Goal: Transaction & Acquisition: Purchase product/service

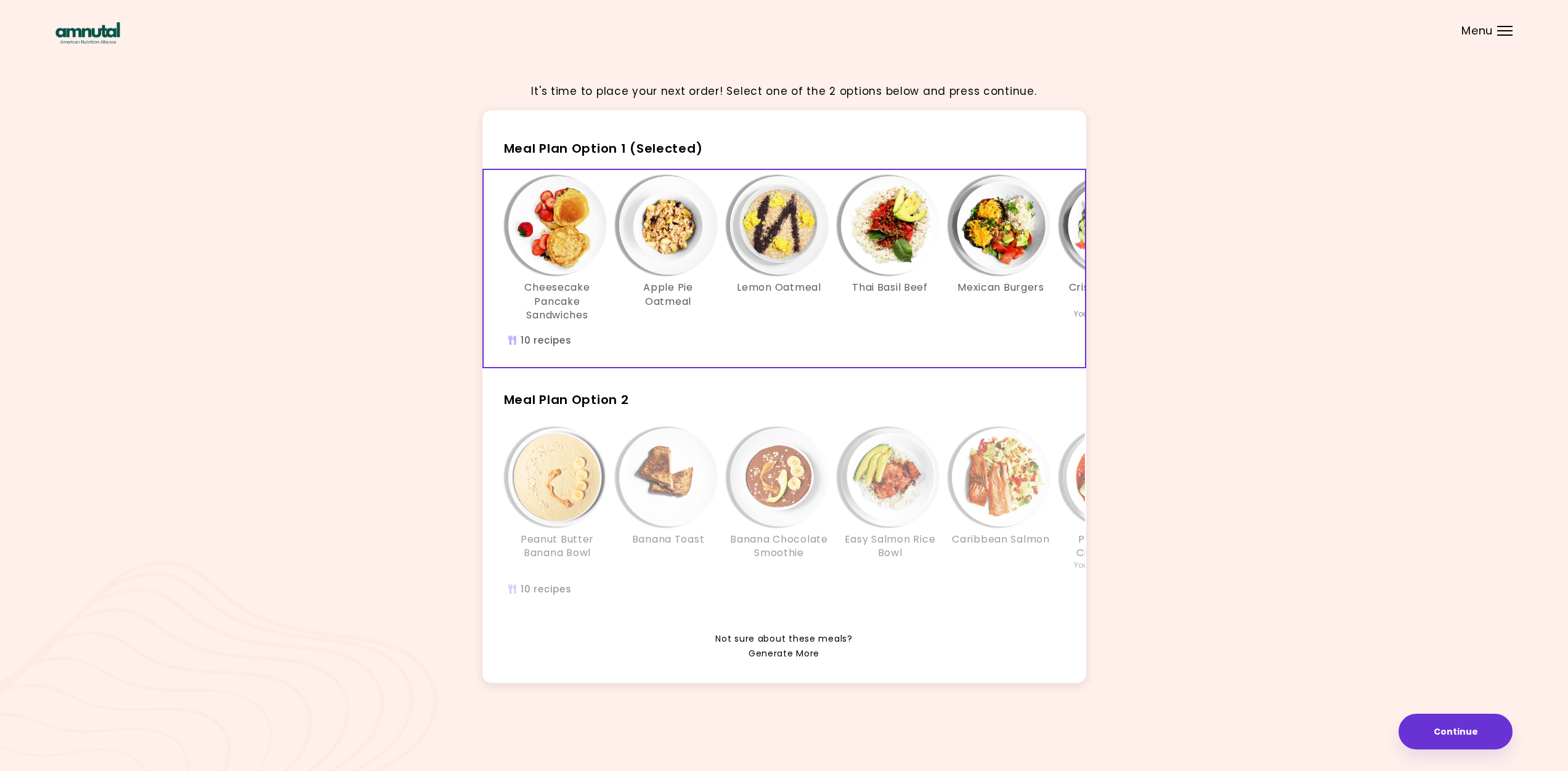
click at [774, 661] on link "Generate More" at bounding box center [784, 654] width 71 height 15
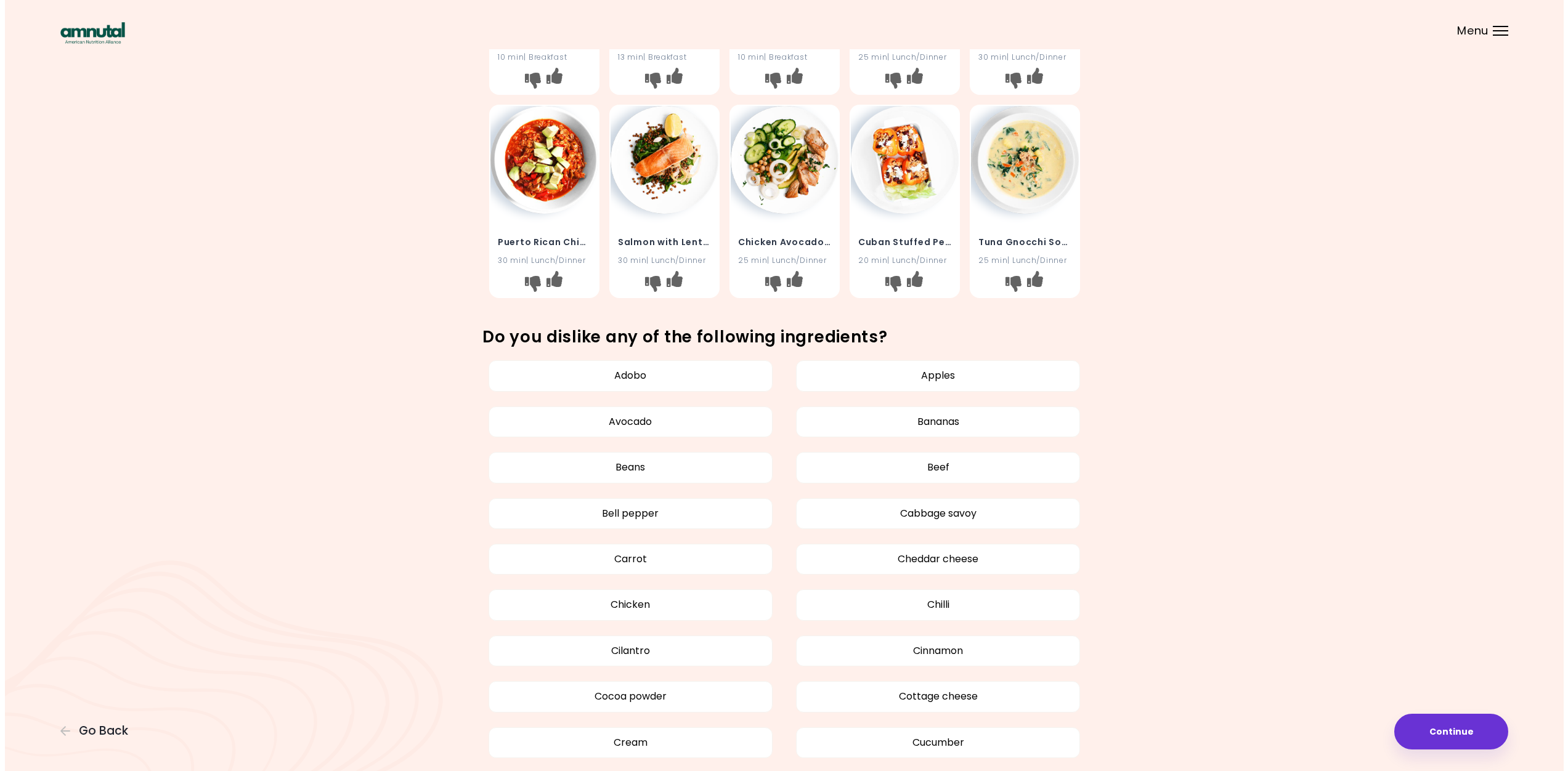
scroll to position [1294, 0]
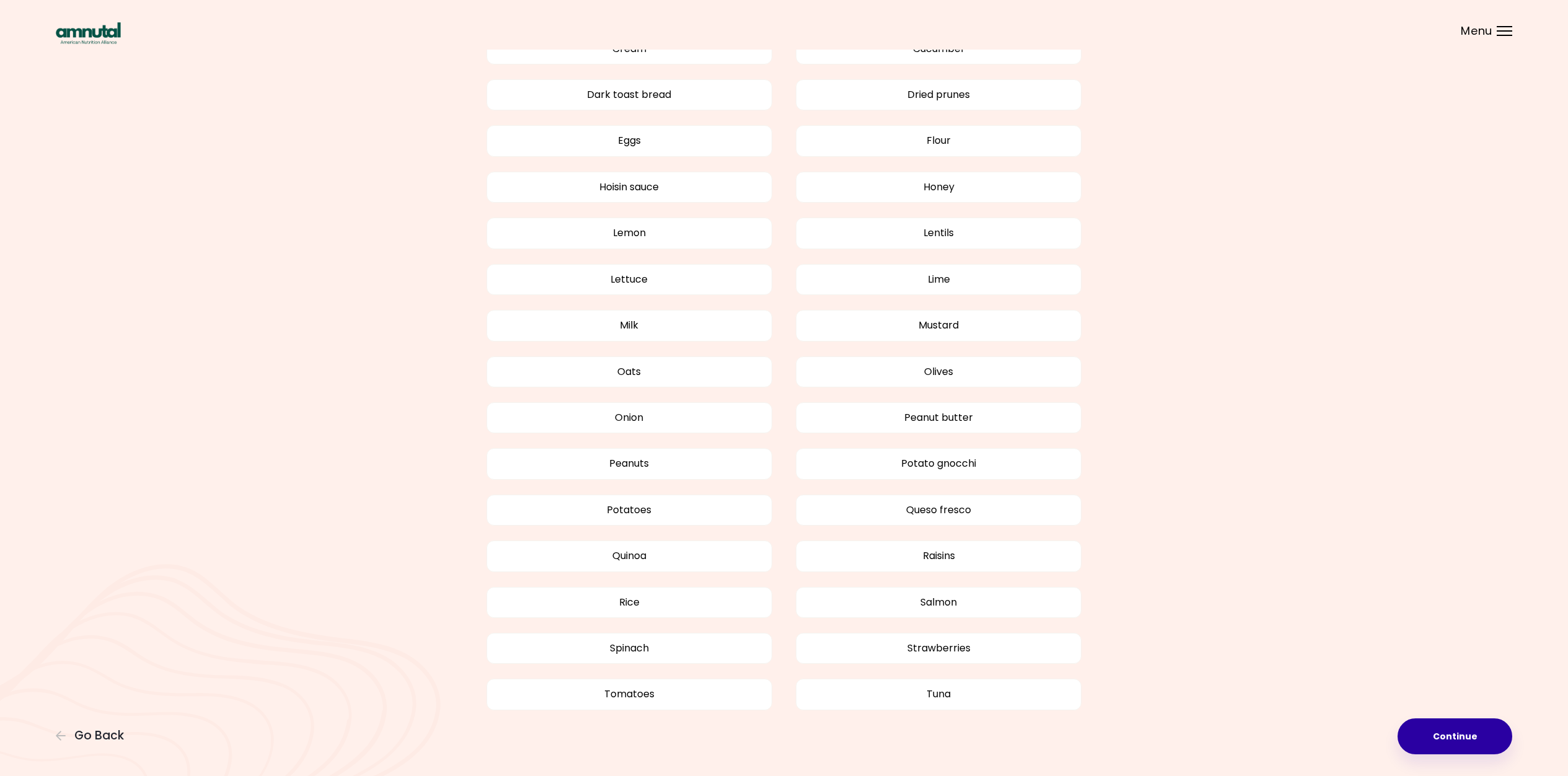
click at [1463, 740] on button "Continue" at bounding box center [1455, 736] width 115 height 36
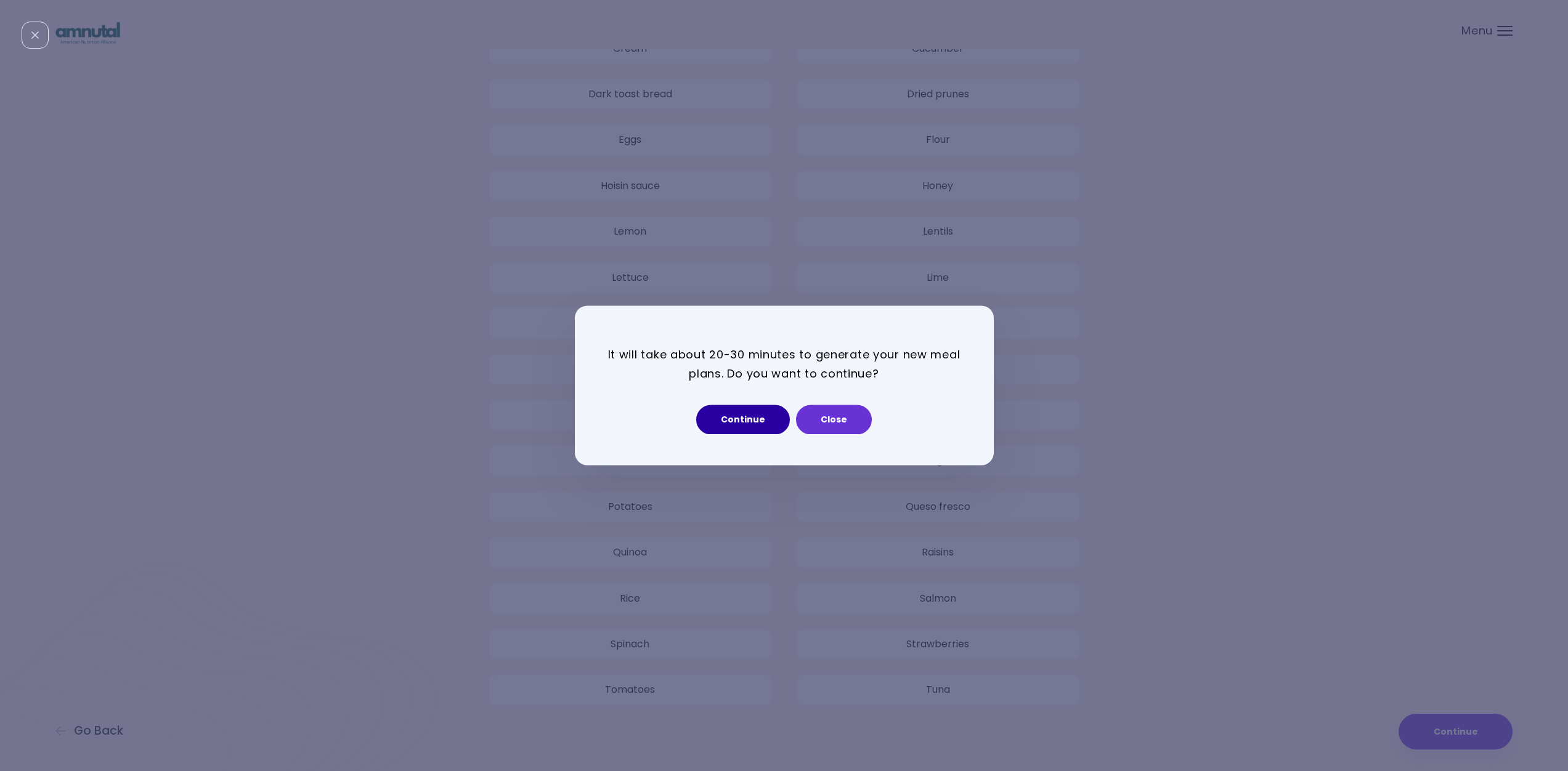
click at [727, 415] on button "Continue" at bounding box center [743, 420] width 94 height 30
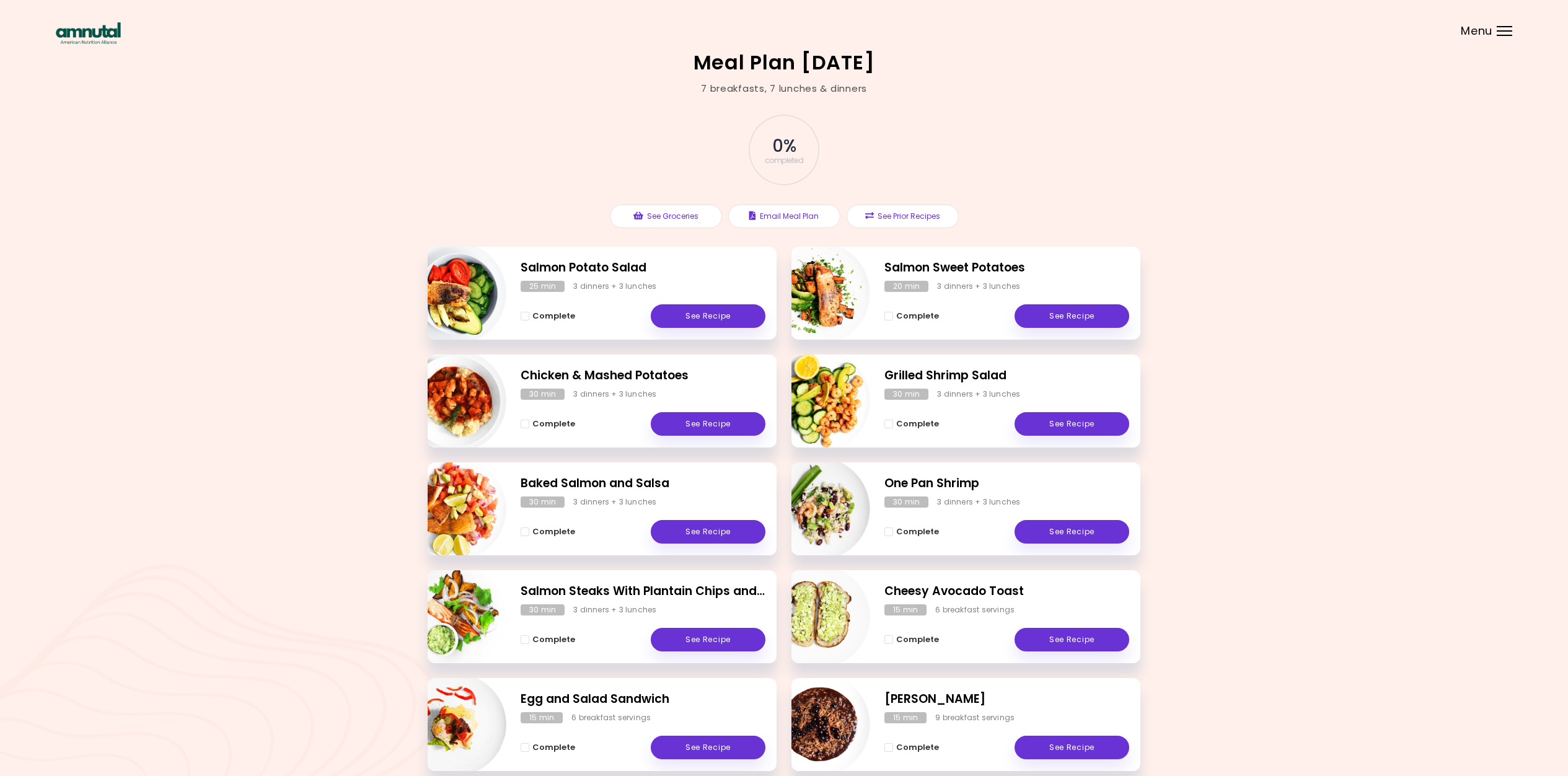
click at [1501, 29] on div "Menu" at bounding box center [1505, 31] width 15 height 10
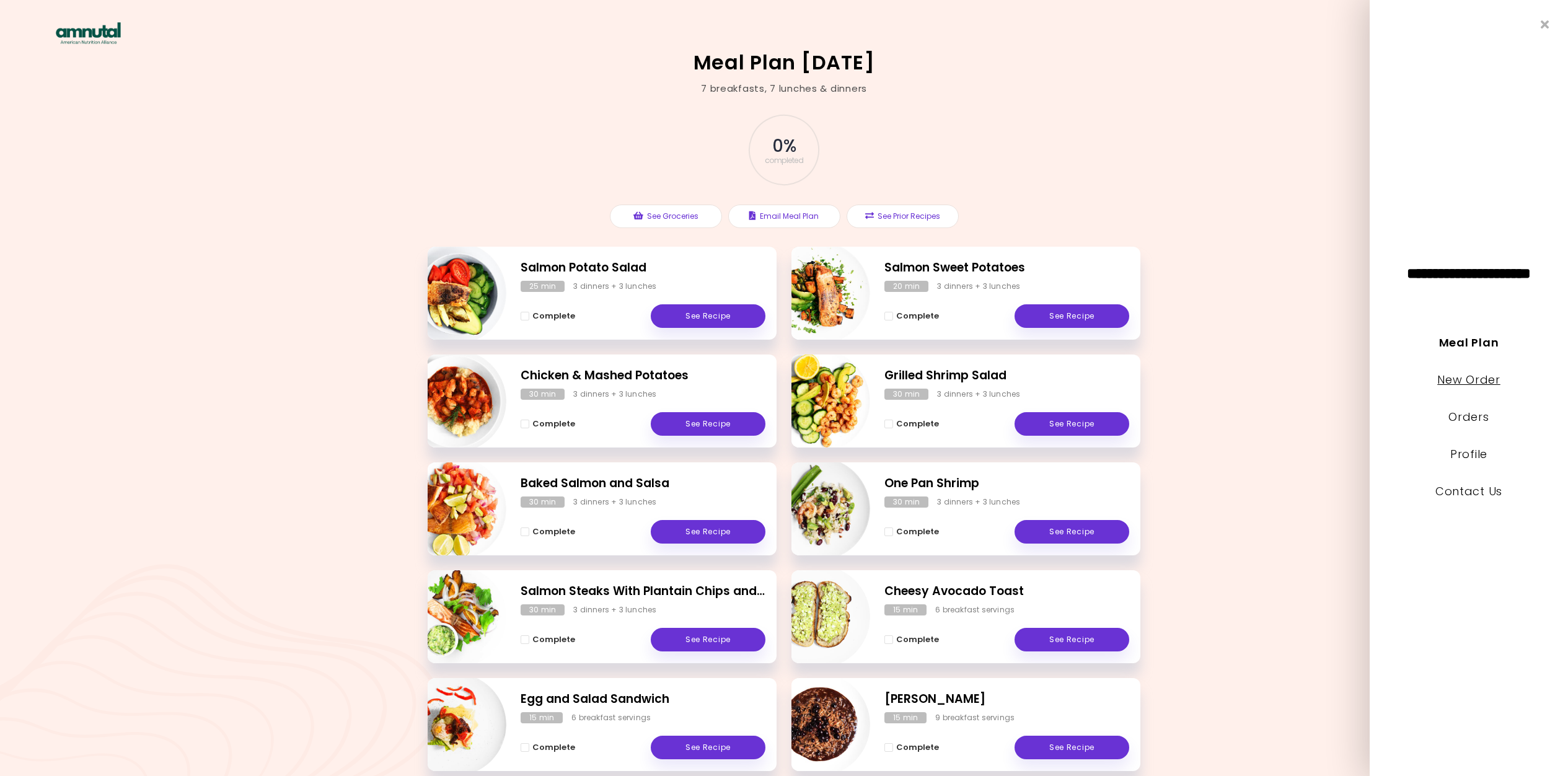
click at [1476, 377] on link "New Order" at bounding box center [1469, 380] width 62 height 15
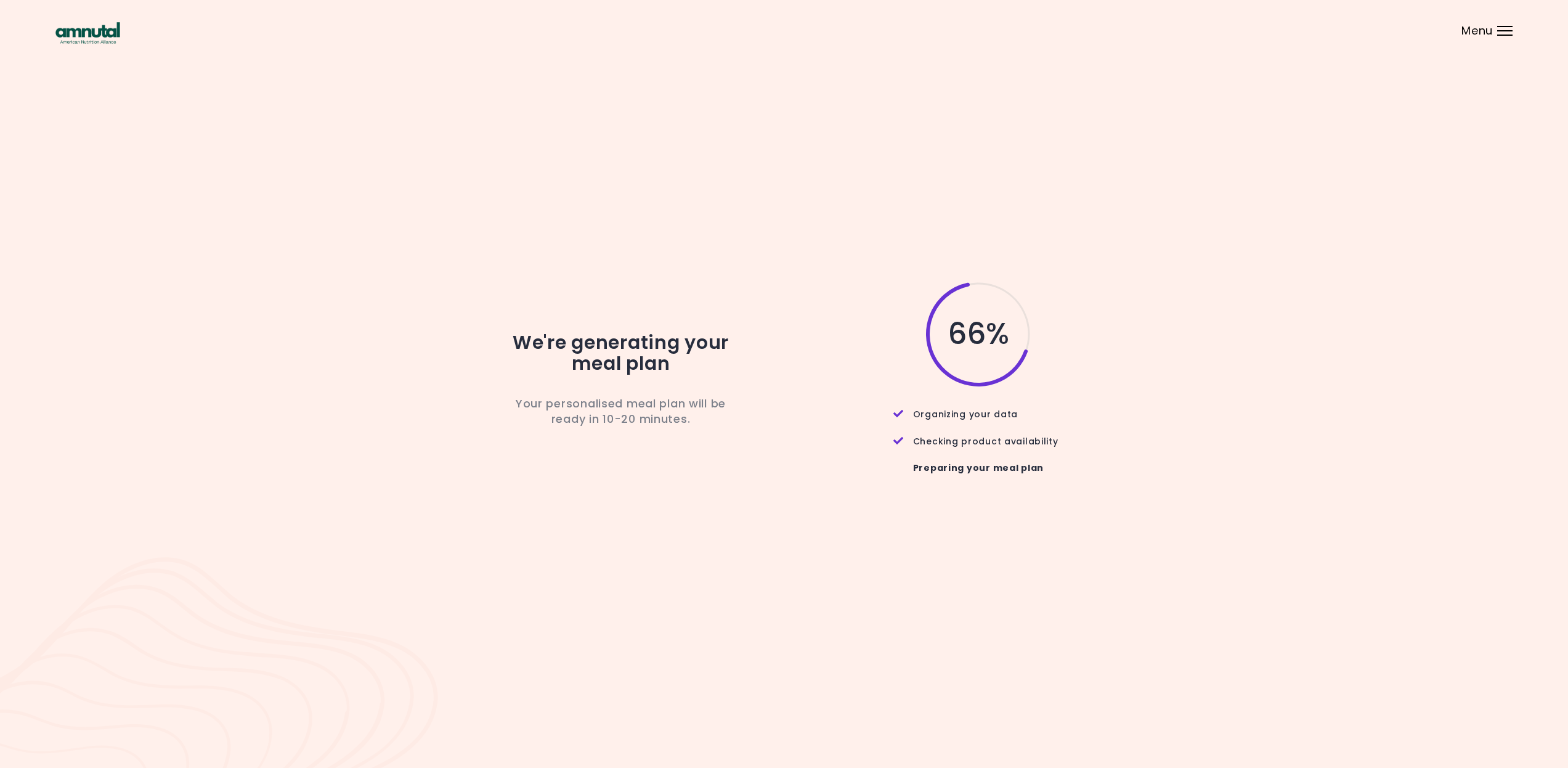
click at [1188, 76] on div "We're generating your meal plan Your personalised meal plan will be ready in 10…" at bounding box center [784, 384] width 1458 height 664
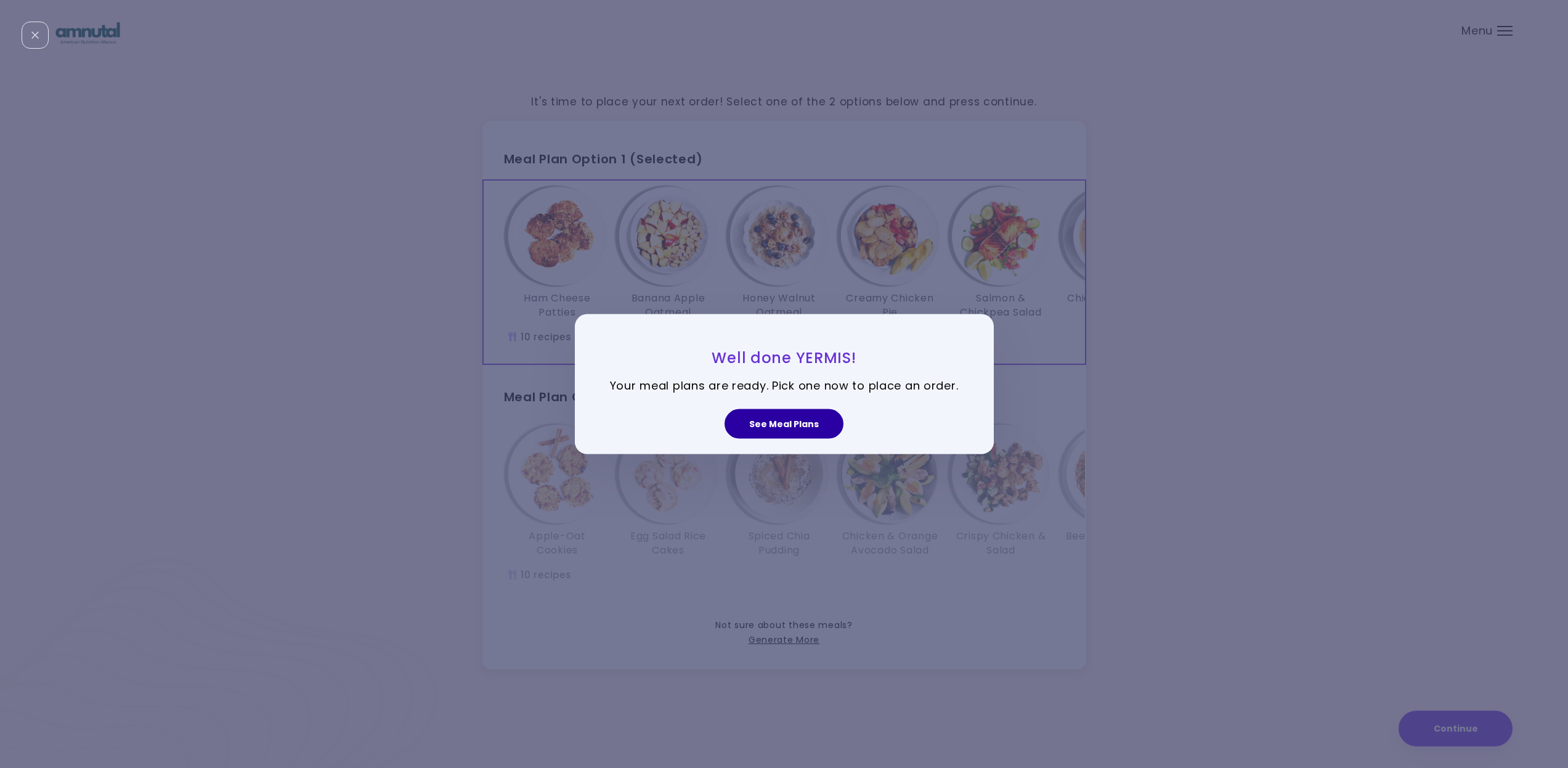
click at [774, 419] on button "See Meal Plans" at bounding box center [784, 424] width 119 height 30
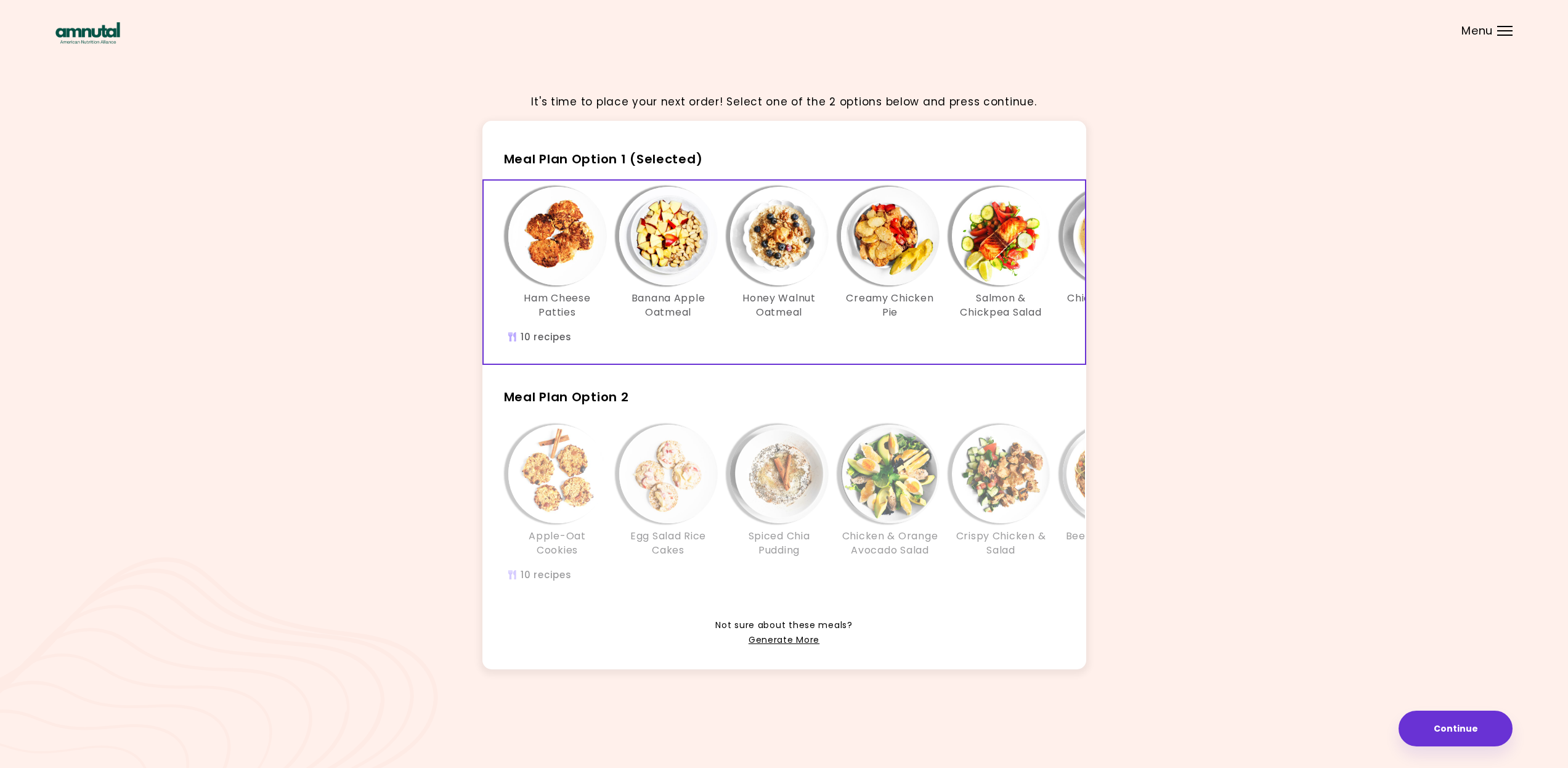
click at [256, 381] on div "It's time to place your next order! Select one of the 2 options below and press…" at bounding box center [784, 384] width 1458 height 664
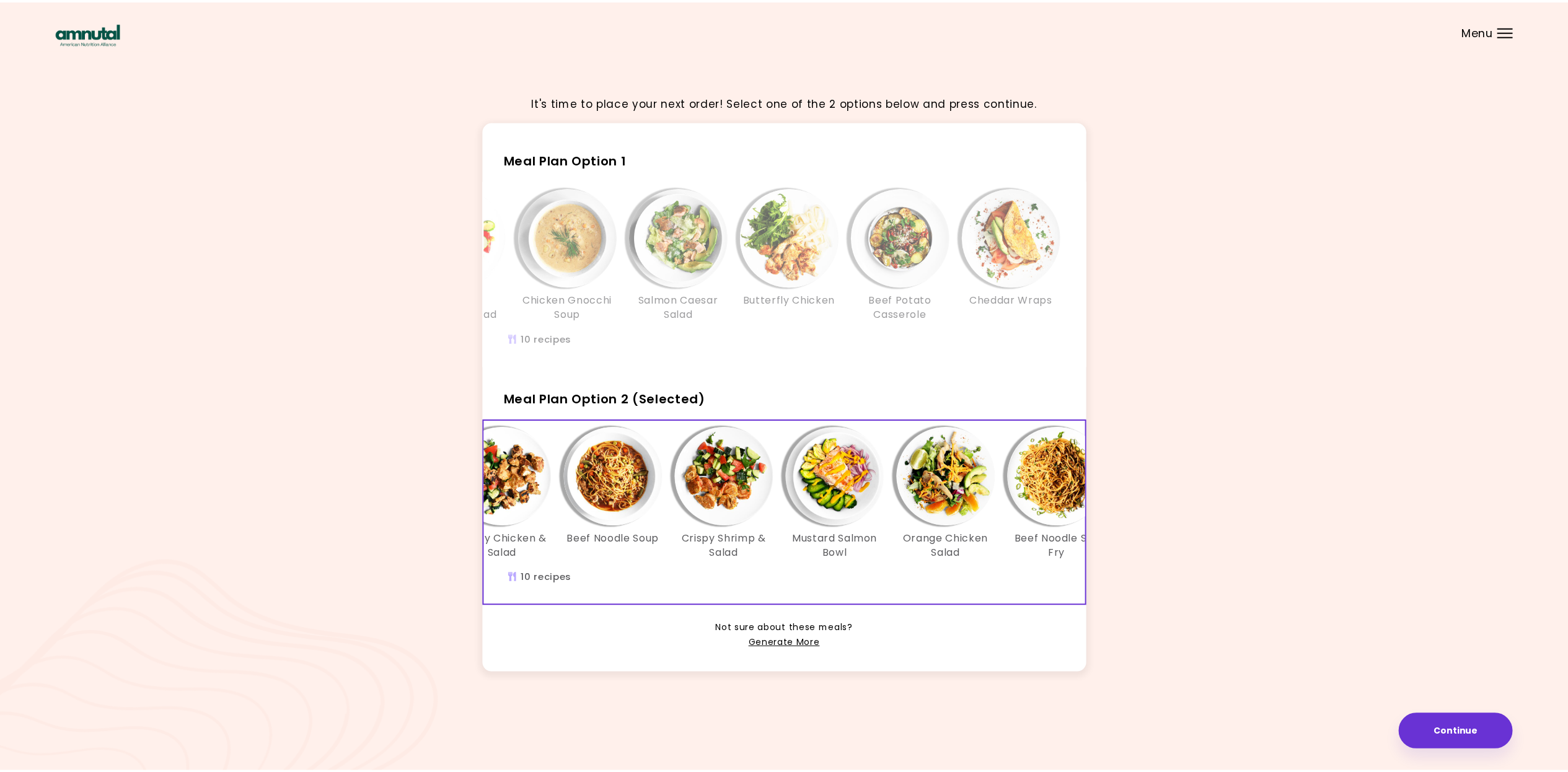
scroll to position [0, 548]
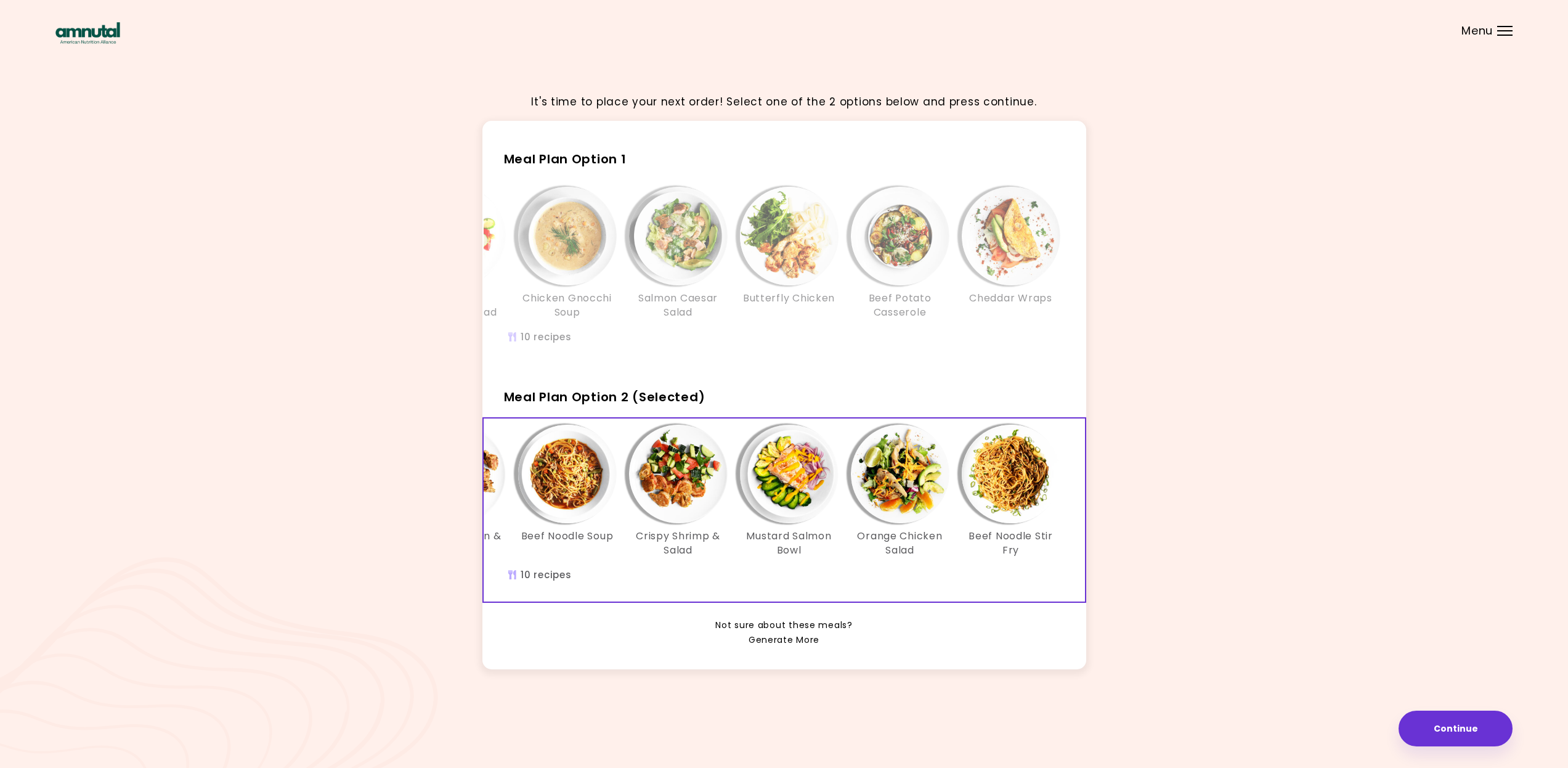
click at [784, 648] on link "Generate More" at bounding box center [784, 640] width 71 height 15
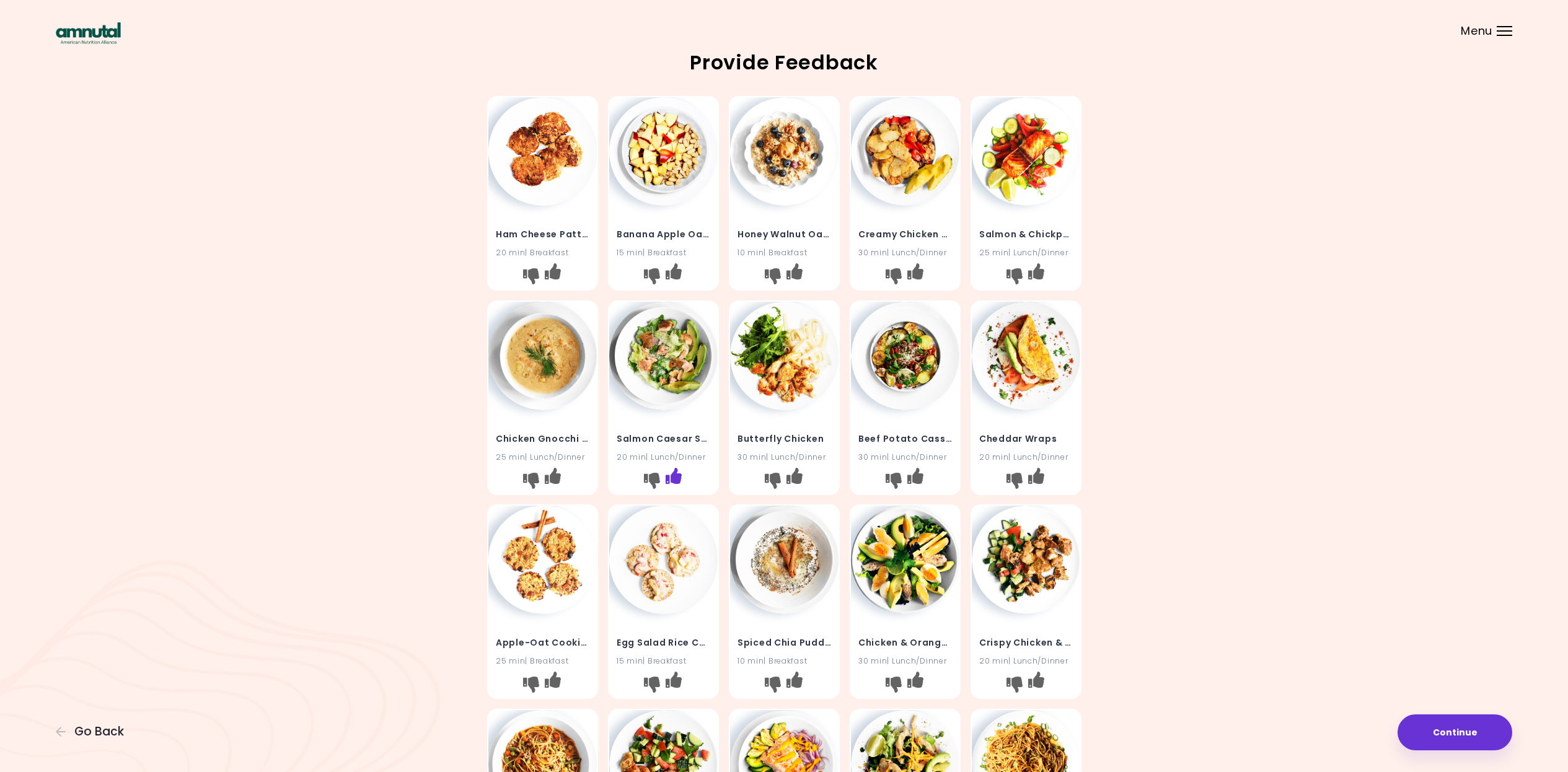
click at [676, 474] on icon "I like this recipe" at bounding box center [673, 475] width 16 height 16
click at [550, 268] on icon "I like this recipe" at bounding box center [552, 271] width 16 height 16
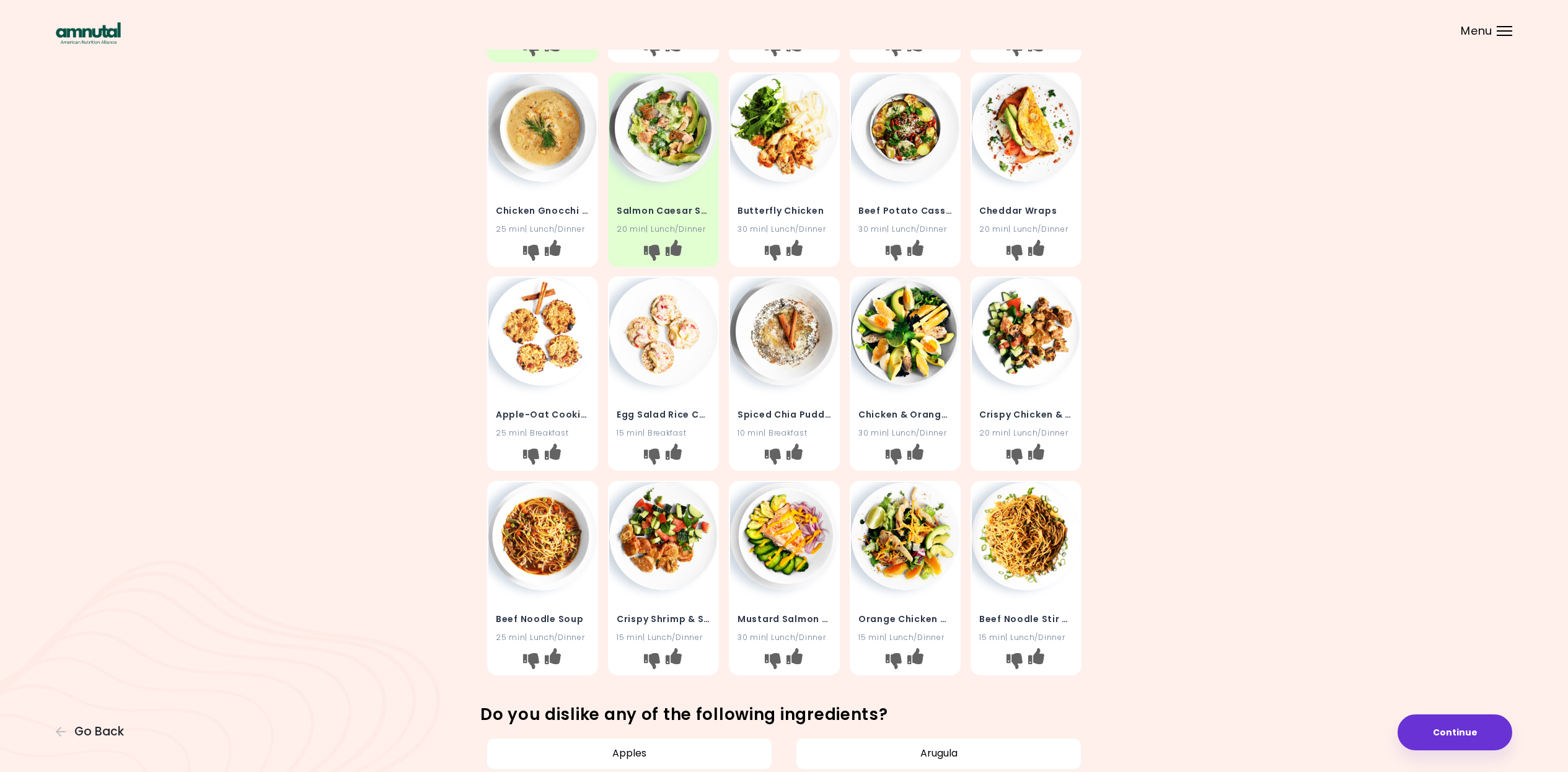
scroll to position [364, 0]
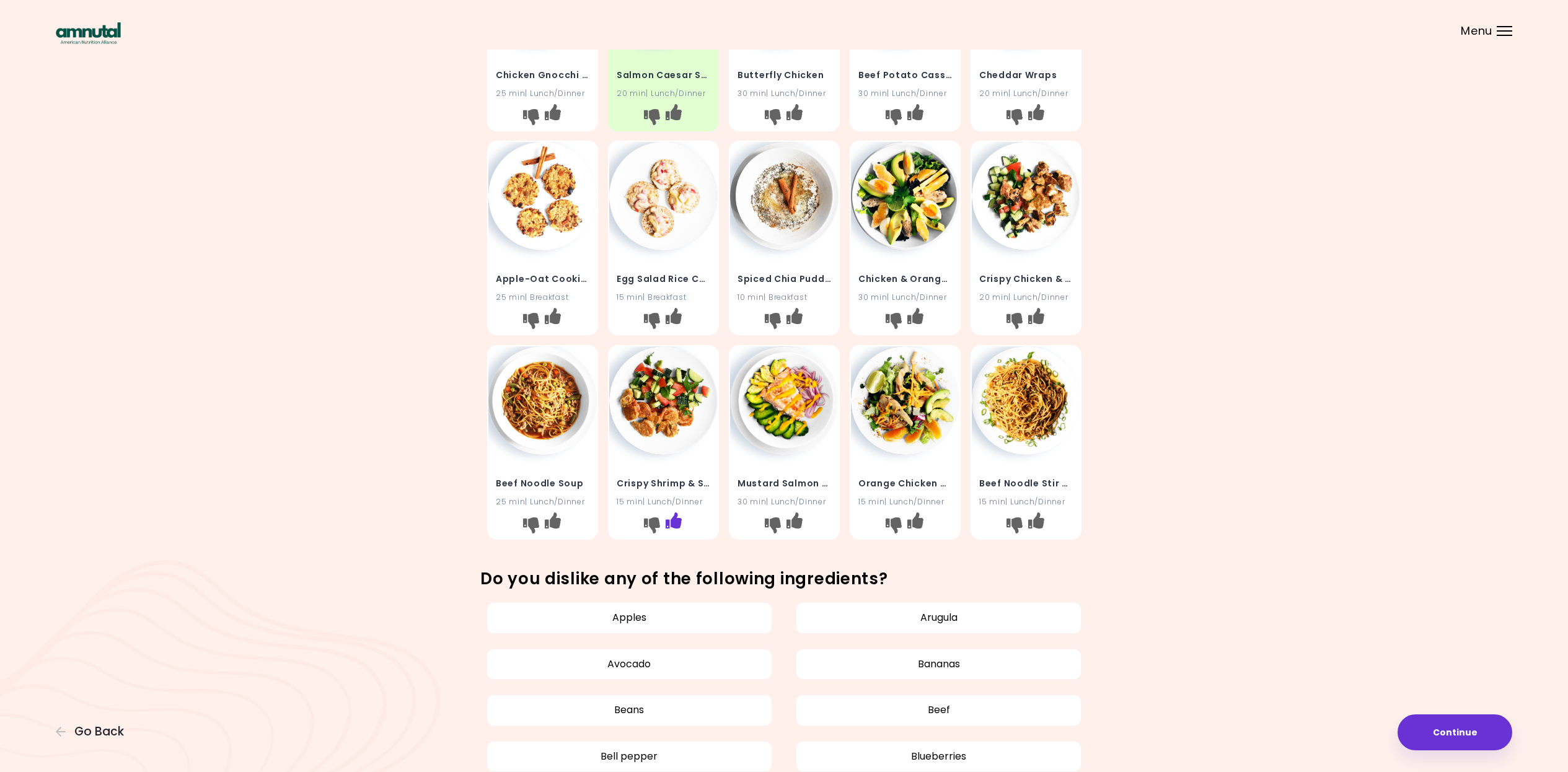
click at [676, 516] on icon "I like this recipe" at bounding box center [673, 521] width 16 height 16
click at [673, 313] on icon "I like this recipe" at bounding box center [673, 315] width 16 height 16
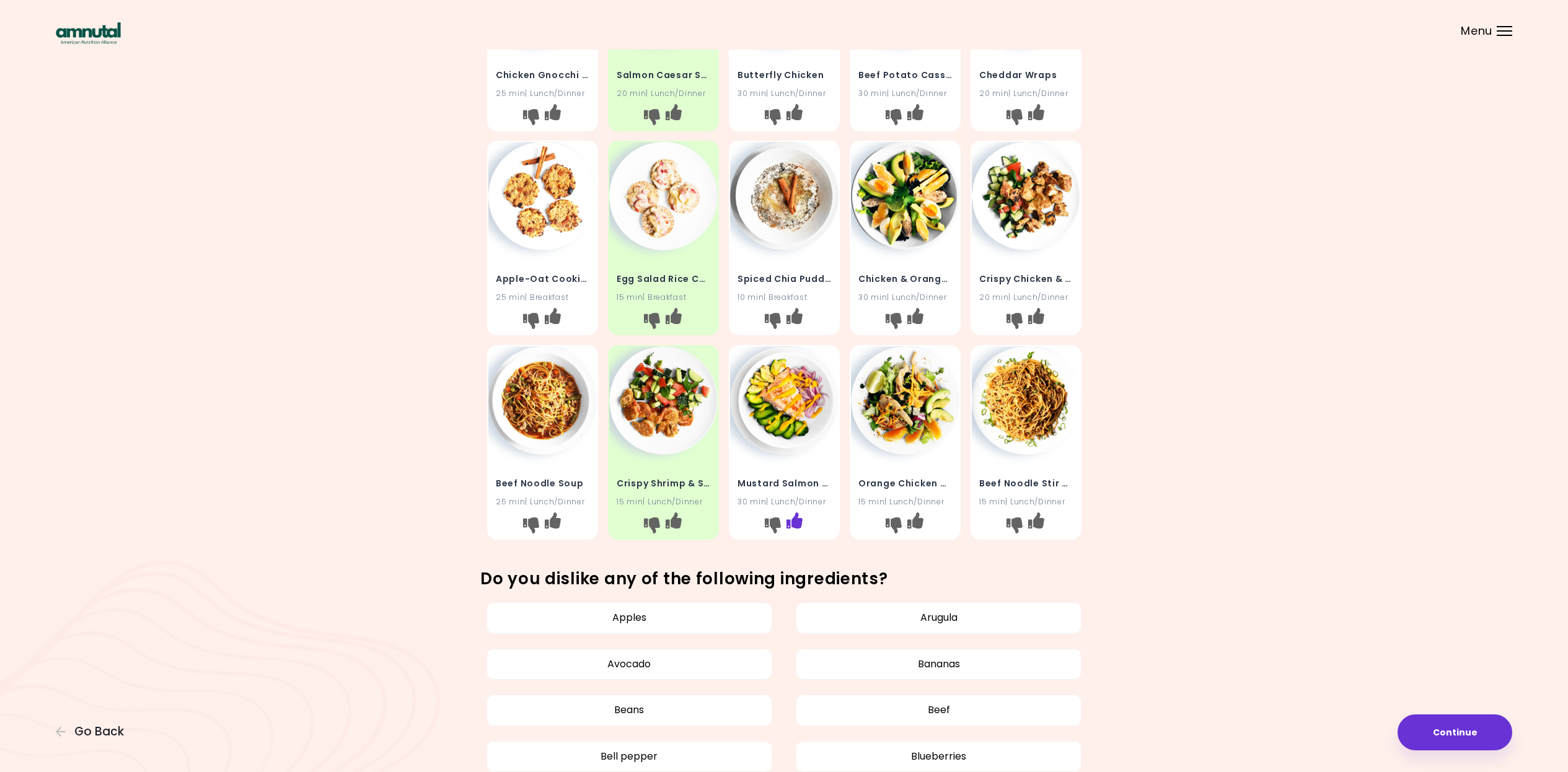
click at [794, 519] on icon "I like this recipe" at bounding box center [794, 521] width 16 height 16
click at [1038, 315] on icon "I like this recipe" at bounding box center [1035, 315] width 16 height 16
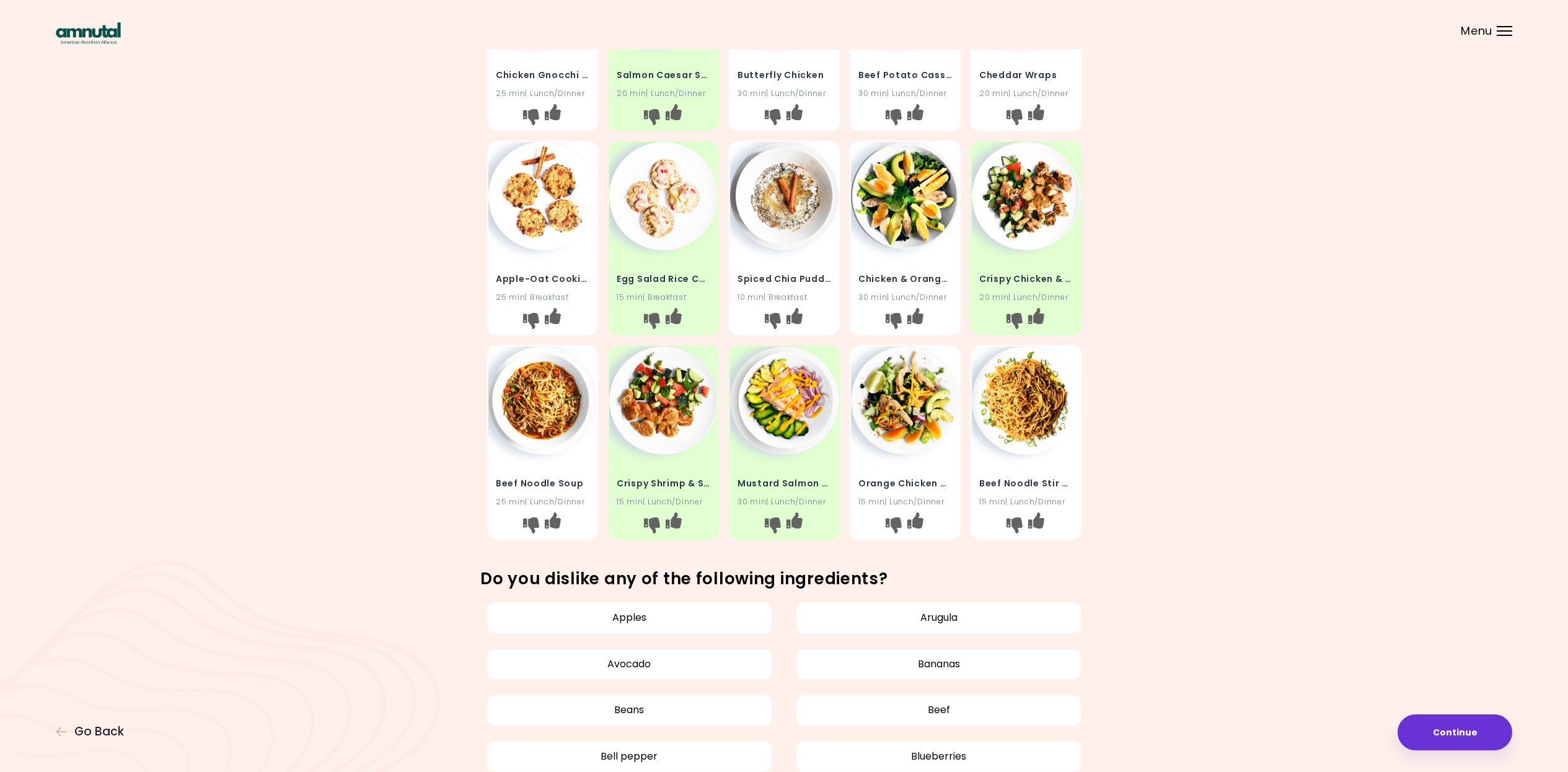
scroll to position [125, 0]
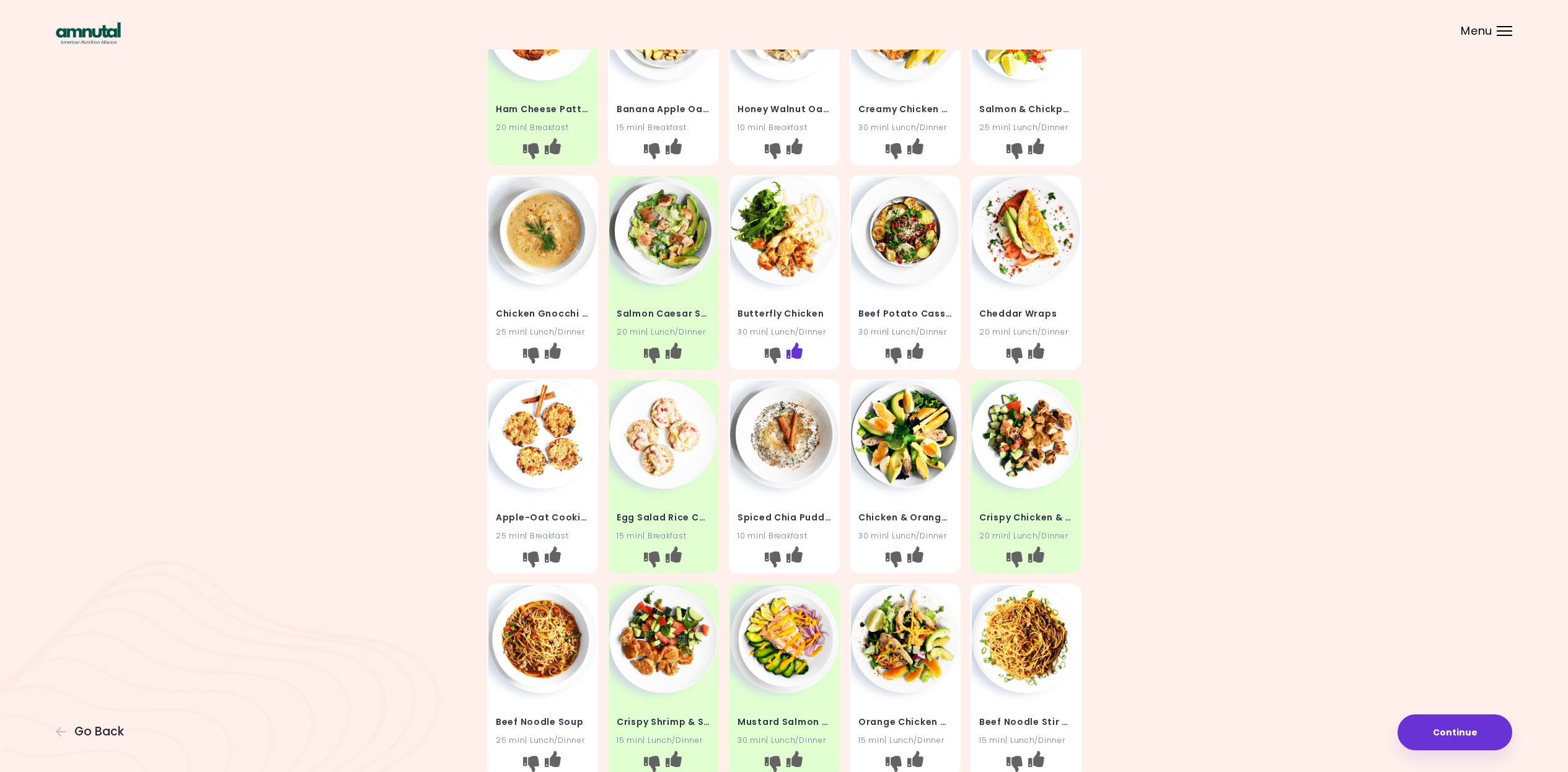
click at [797, 348] on icon "I like this recipe" at bounding box center [794, 350] width 16 height 16
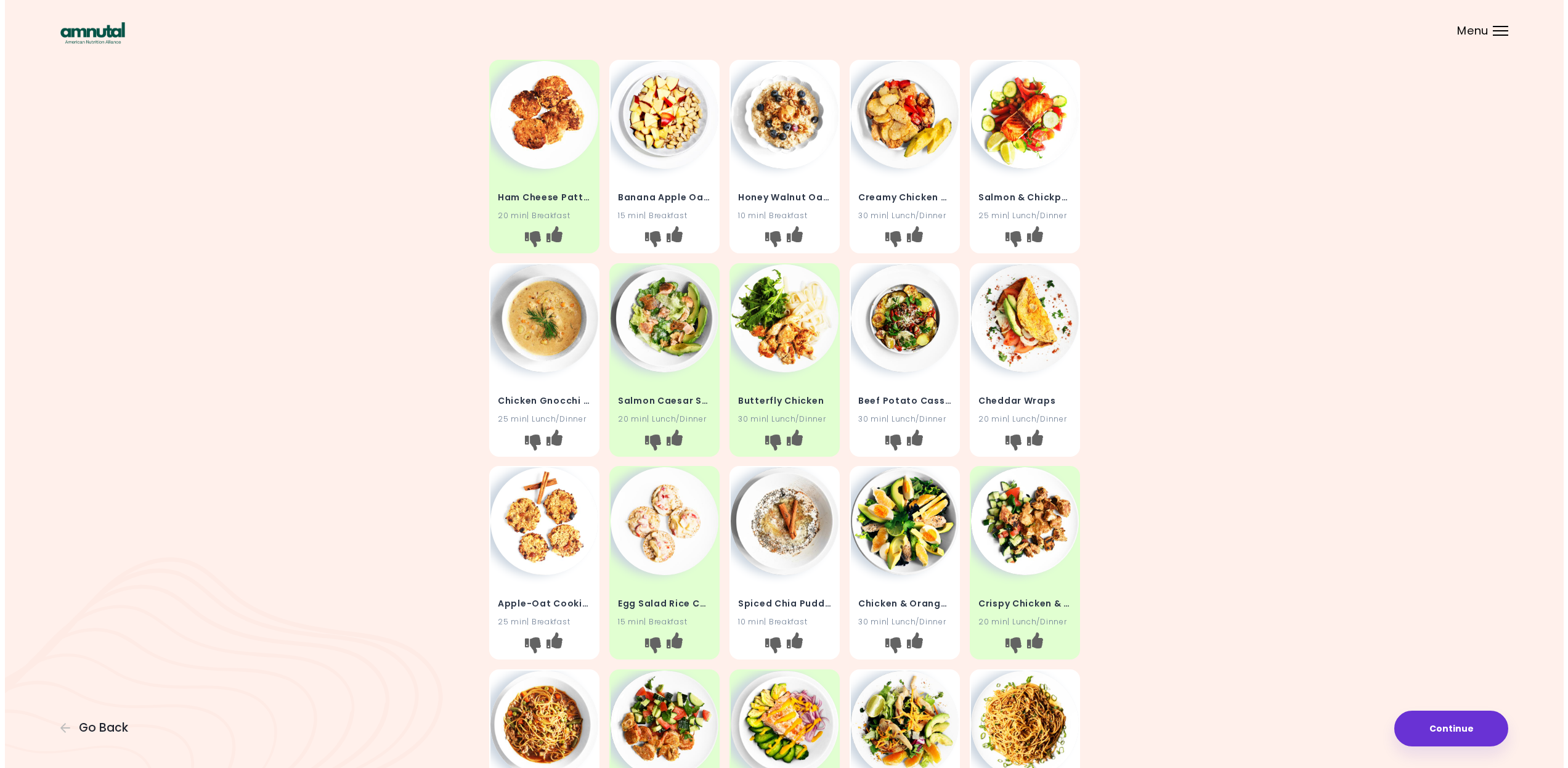
scroll to position [0, 0]
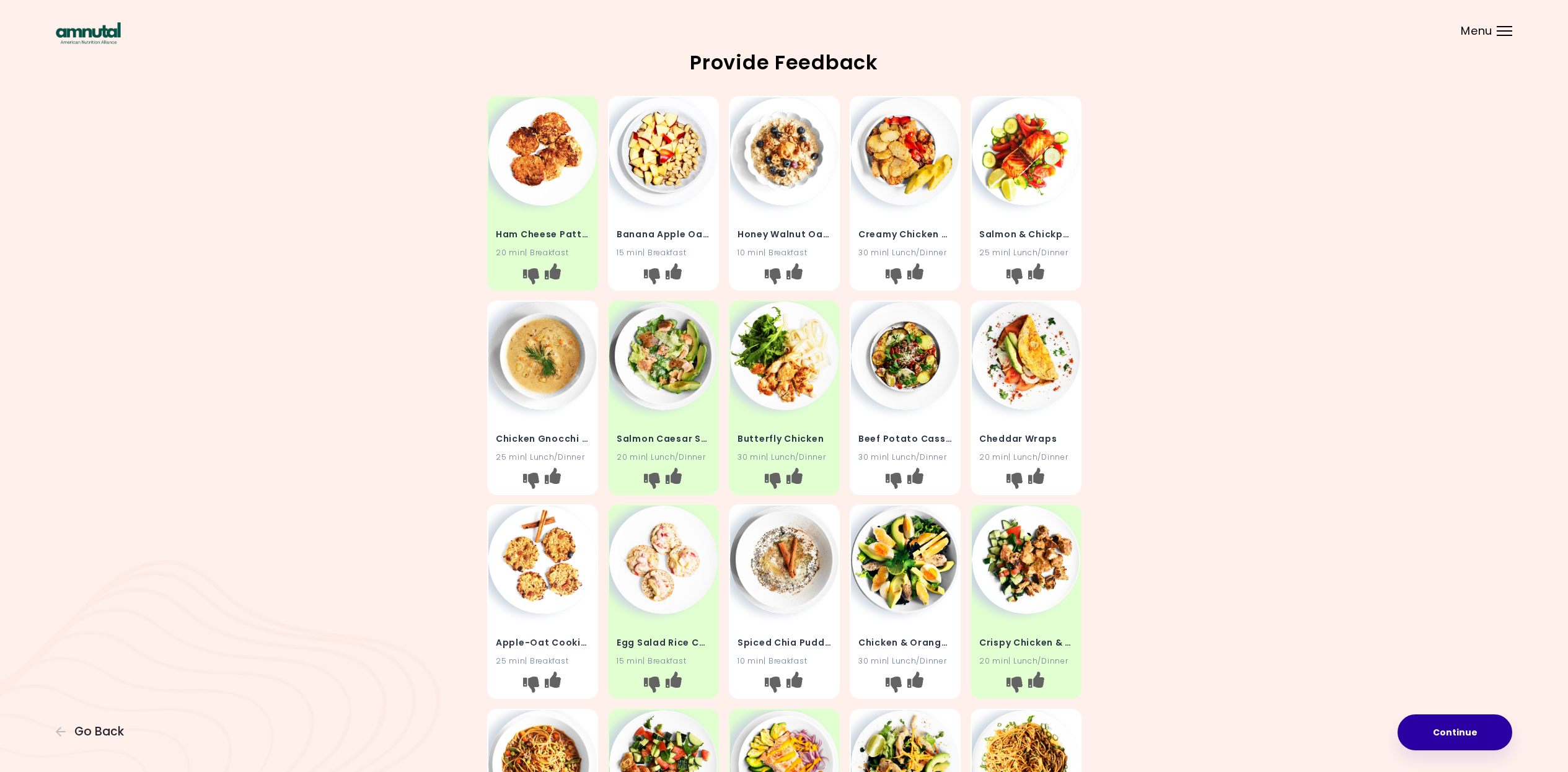
click at [1431, 726] on button "Continue" at bounding box center [1455, 733] width 115 height 36
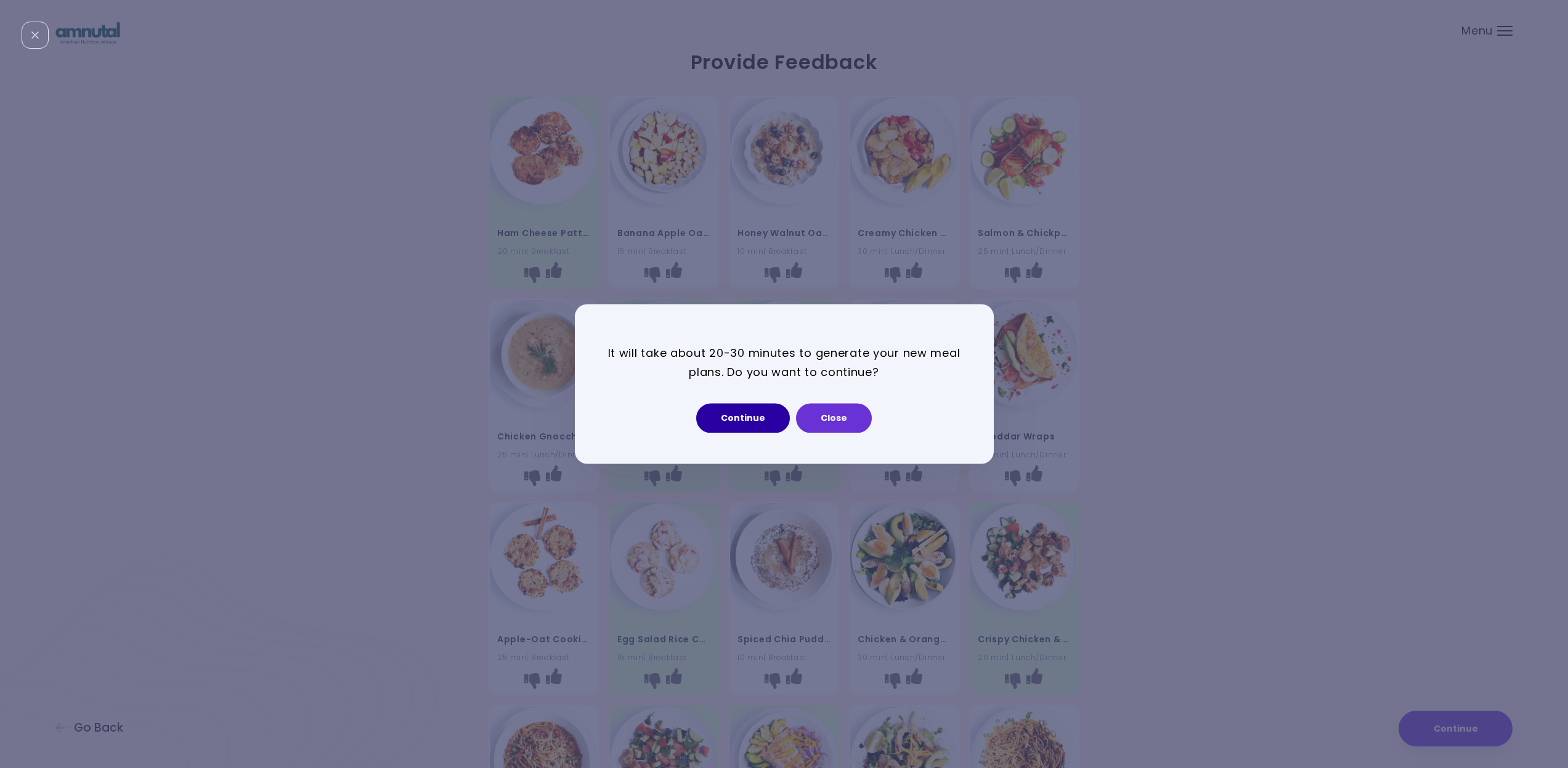
click at [754, 419] on button "Continue" at bounding box center [743, 418] width 94 height 30
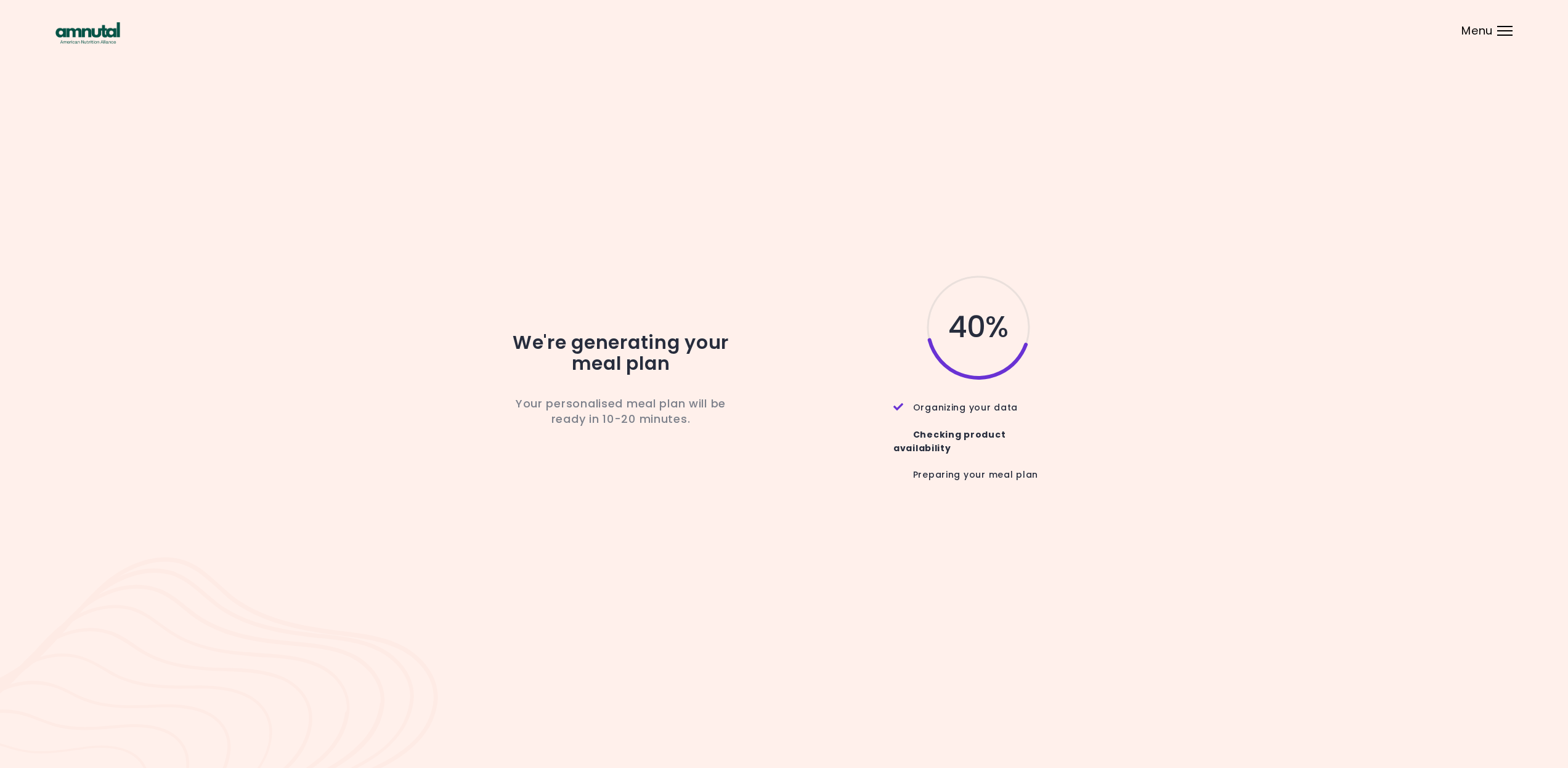
click at [1146, 288] on div "We're generating your meal plan Your personalised meal plan will be ready in 10…" at bounding box center [784, 384] width 1458 height 222
click at [1314, 257] on div "We're generating your meal plan Your personalised meal plan will be ready in 5-…" at bounding box center [784, 384] width 1458 height 664
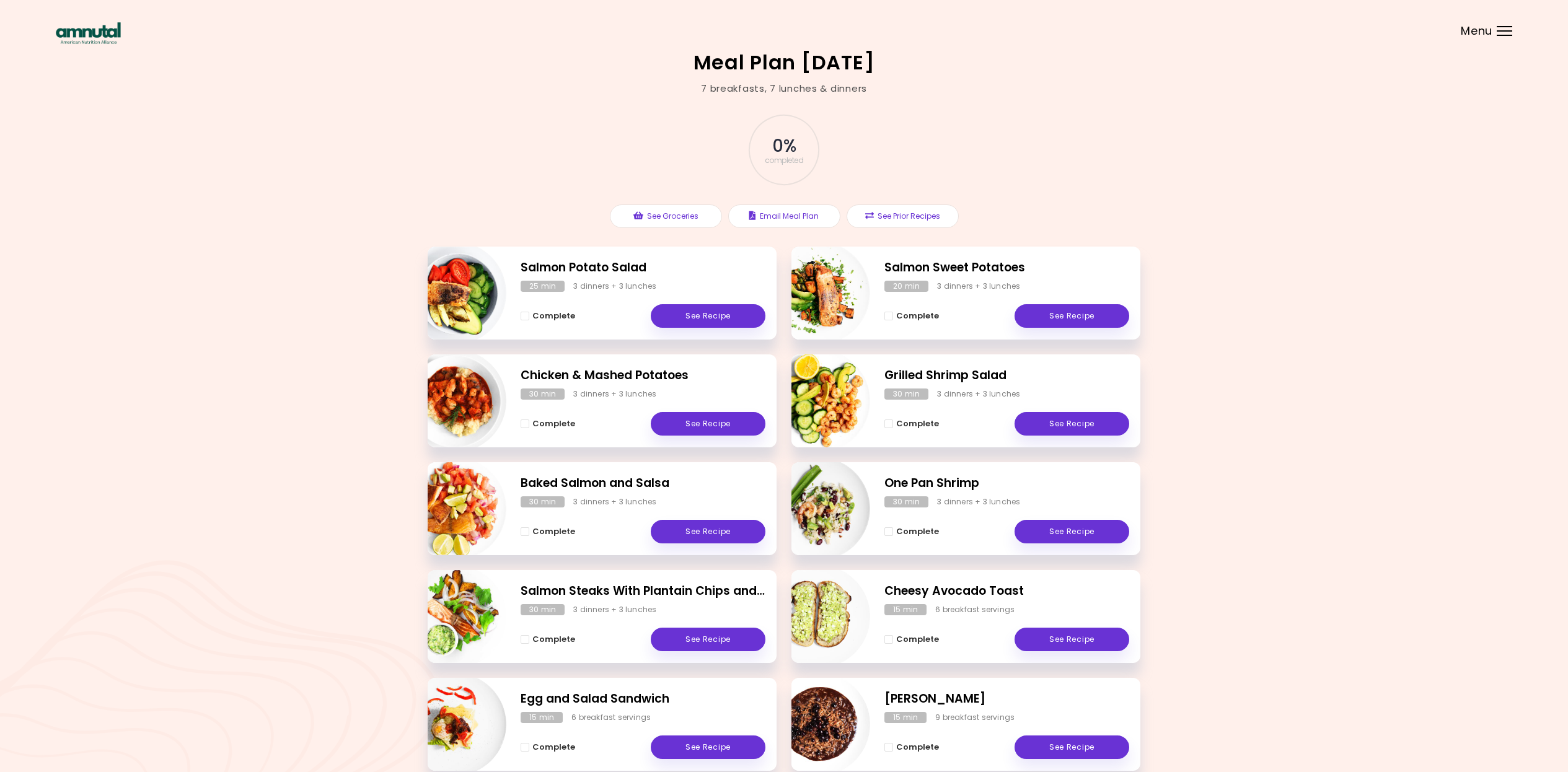
click at [1501, 33] on div "Menu" at bounding box center [1505, 31] width 15 height 10
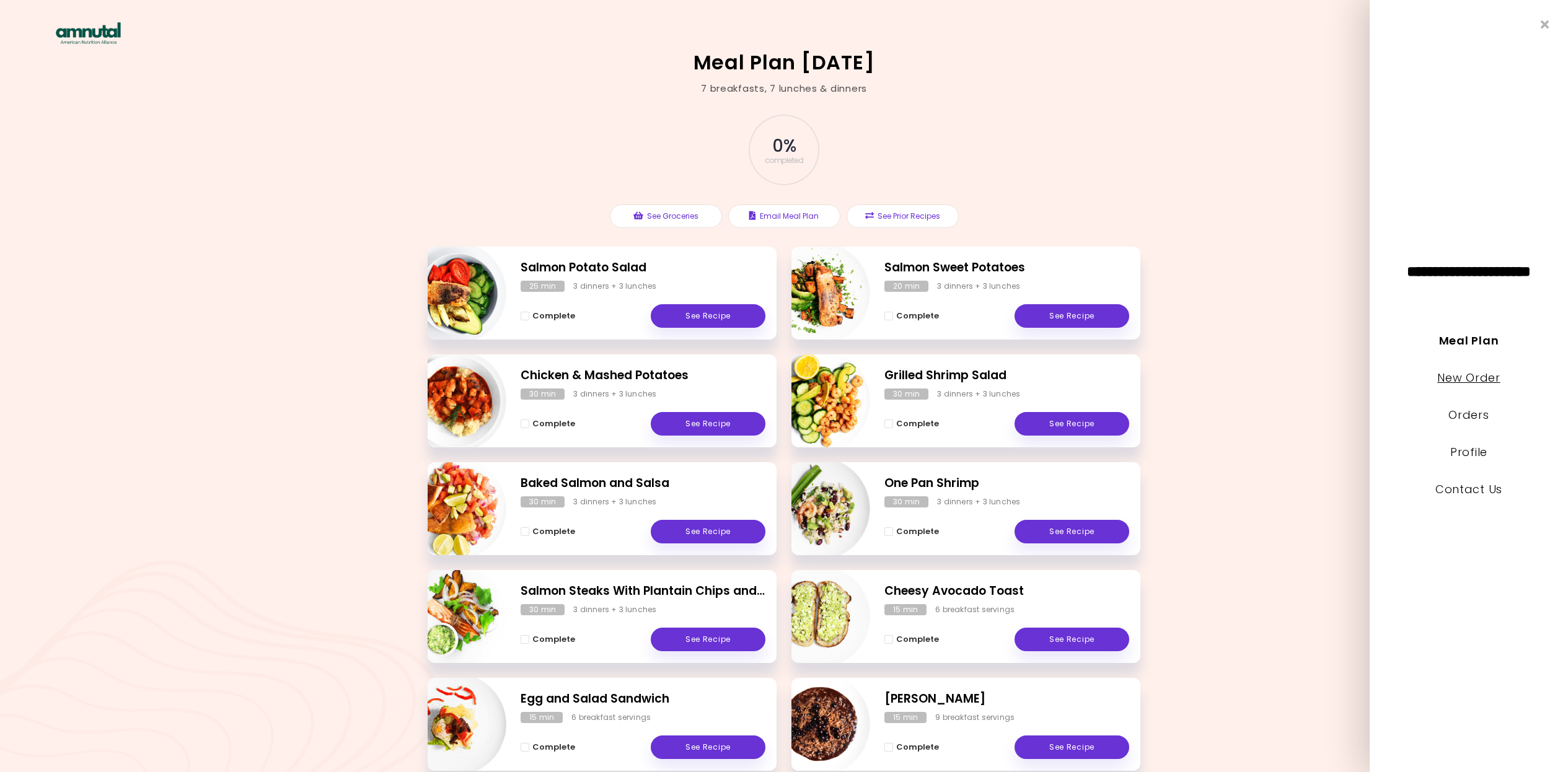
click at [1463, 374] on link "New Order" at bounding box center [1469, 378] width 62 height 15
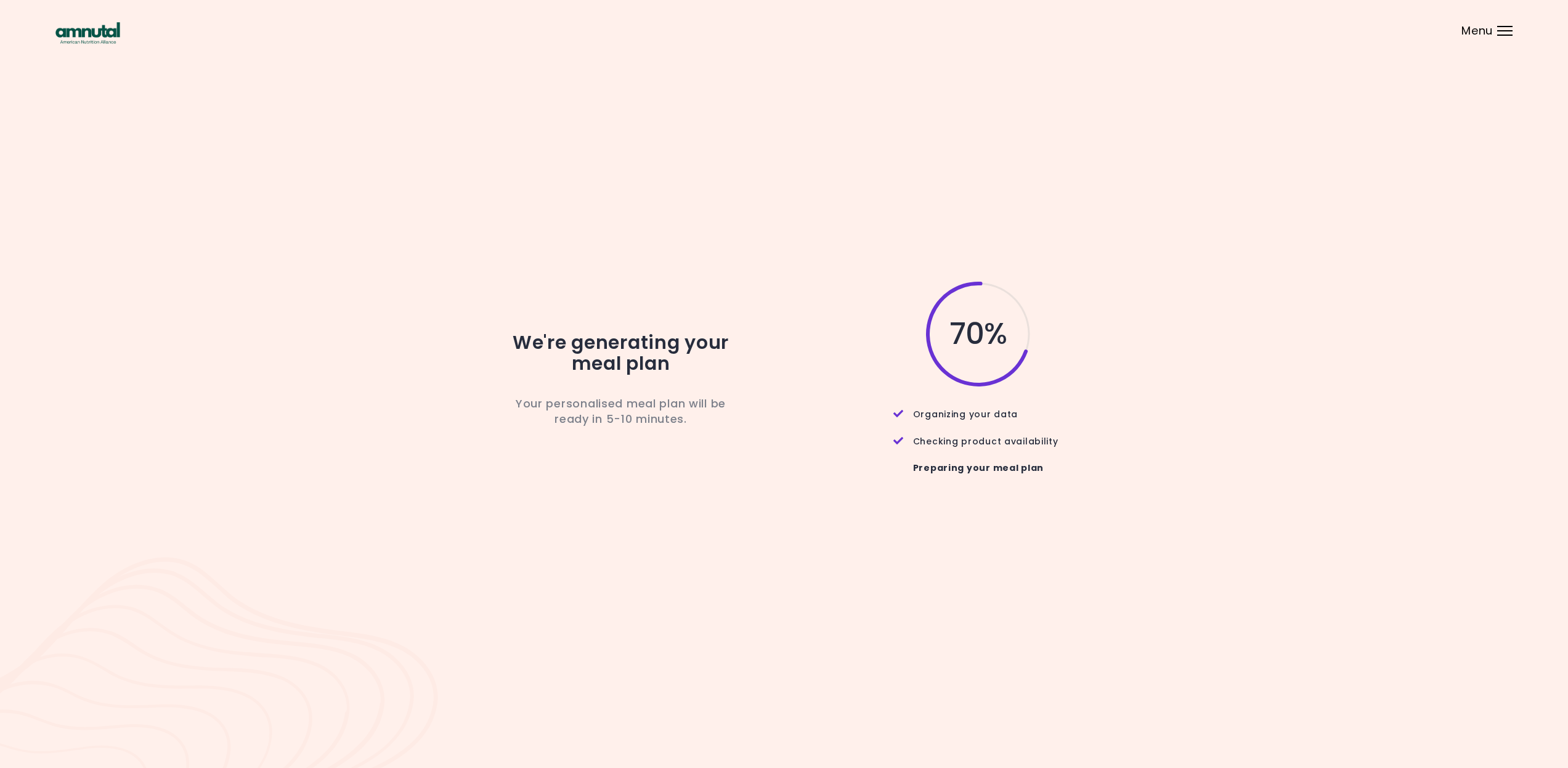
click at [1147, 275] on div "We're generating your meal plan Your personalised meal plan will be ready in 5-…" at bounding box center [784, 384] width 1458 height 664
drag, startPoint x: 1147, startPoint y: 277, endPoint x: 1146, endPoint y: 285, distance: 8.1
click at [1147, 278] on div "We're generating your meal plan Your personalised meal plan will be ready in 5-…" at bounding box center [784, 384] width 1458 height 664
click at [974, 307] on div "88 %" at bounding box center [969, 334] width 327 height 108
click at [480, 154] on div "We're generating your meal plan Your personalised meal plan will be ready in le…" at bounding box center [784, 384] width 1458 height 664
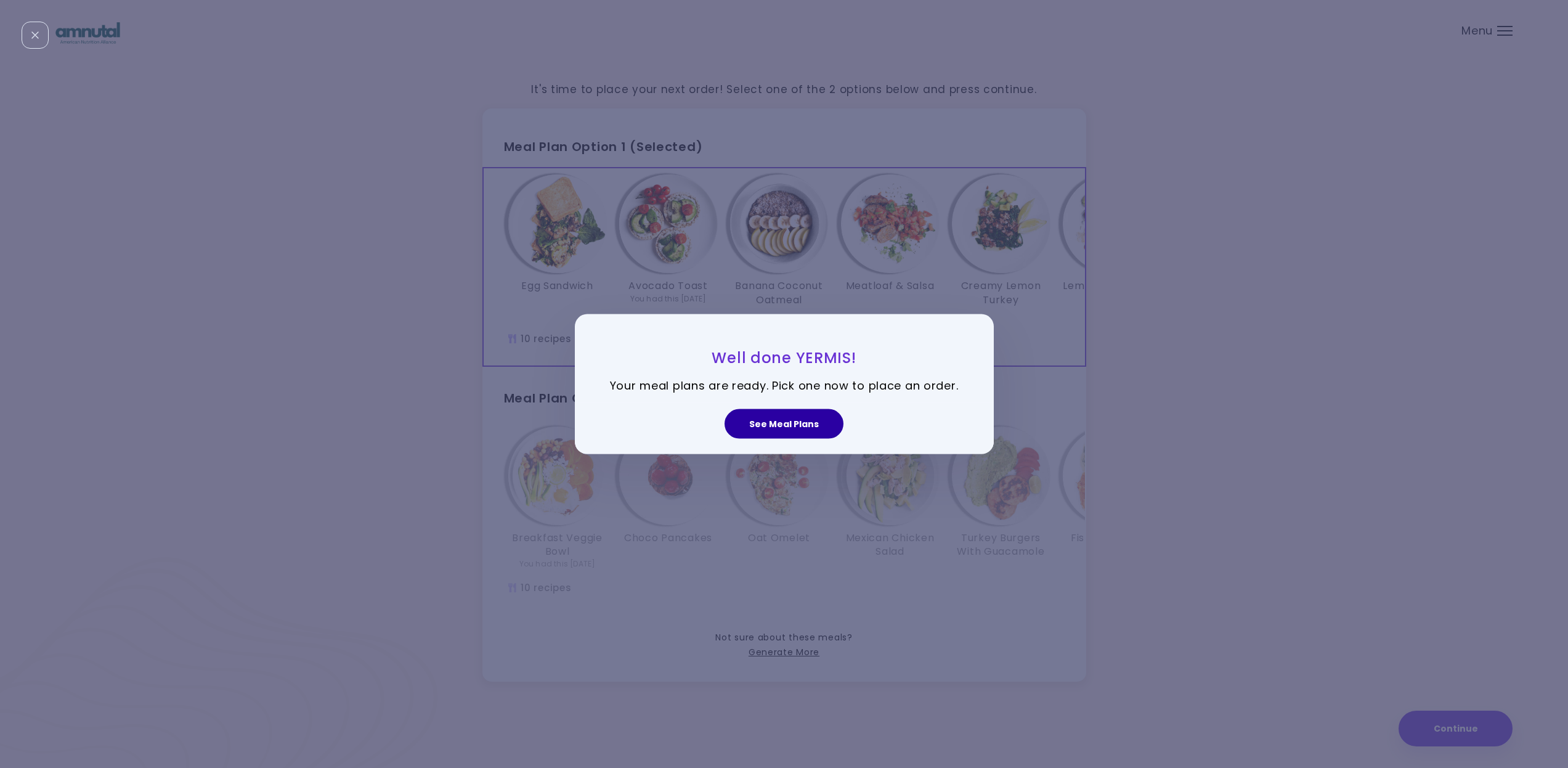
click at [788, 426] on button "See Meal Plans" at bounding box center [784, 424] width 119 height 30
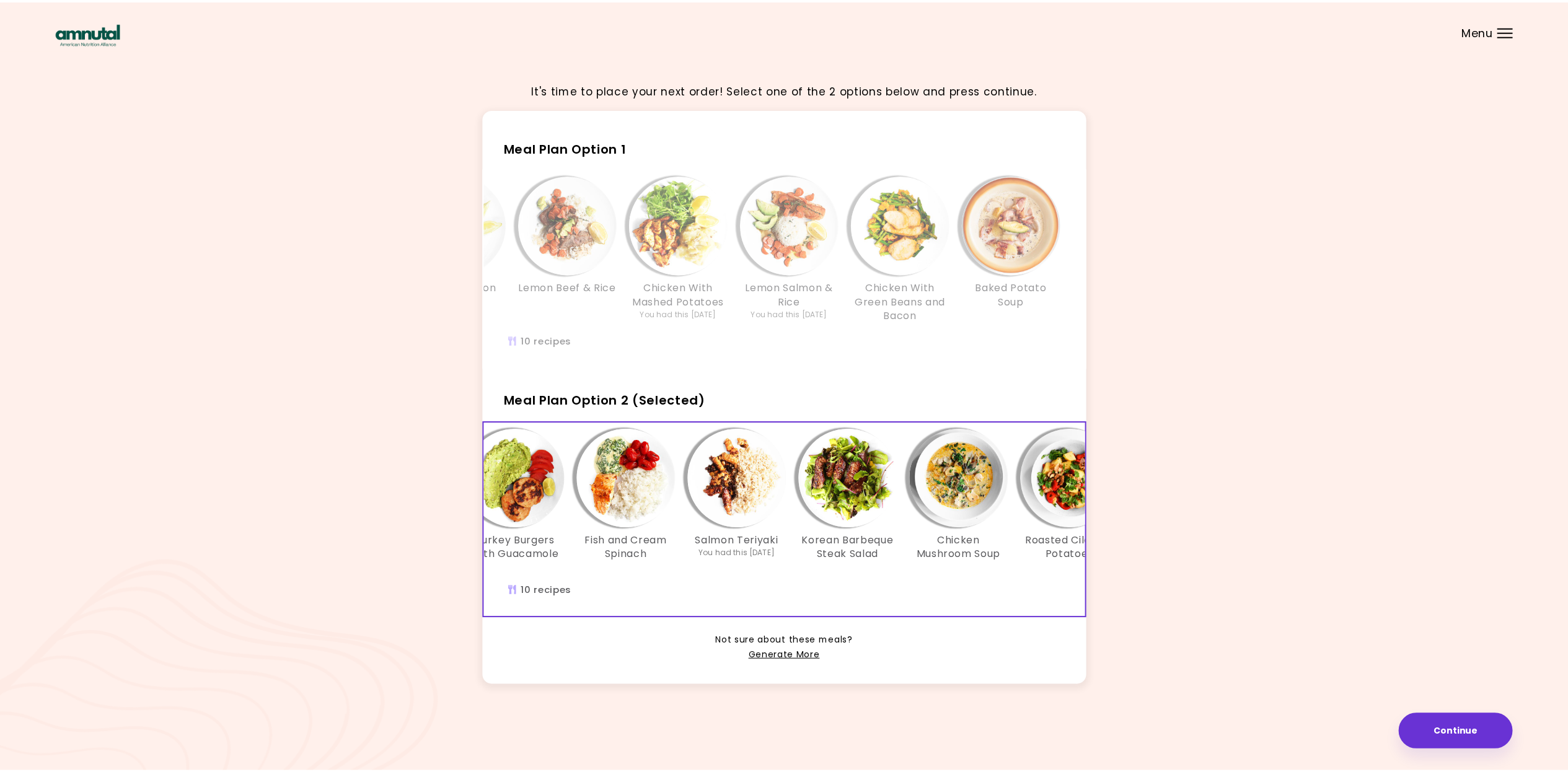
scroll to position [0, 548]
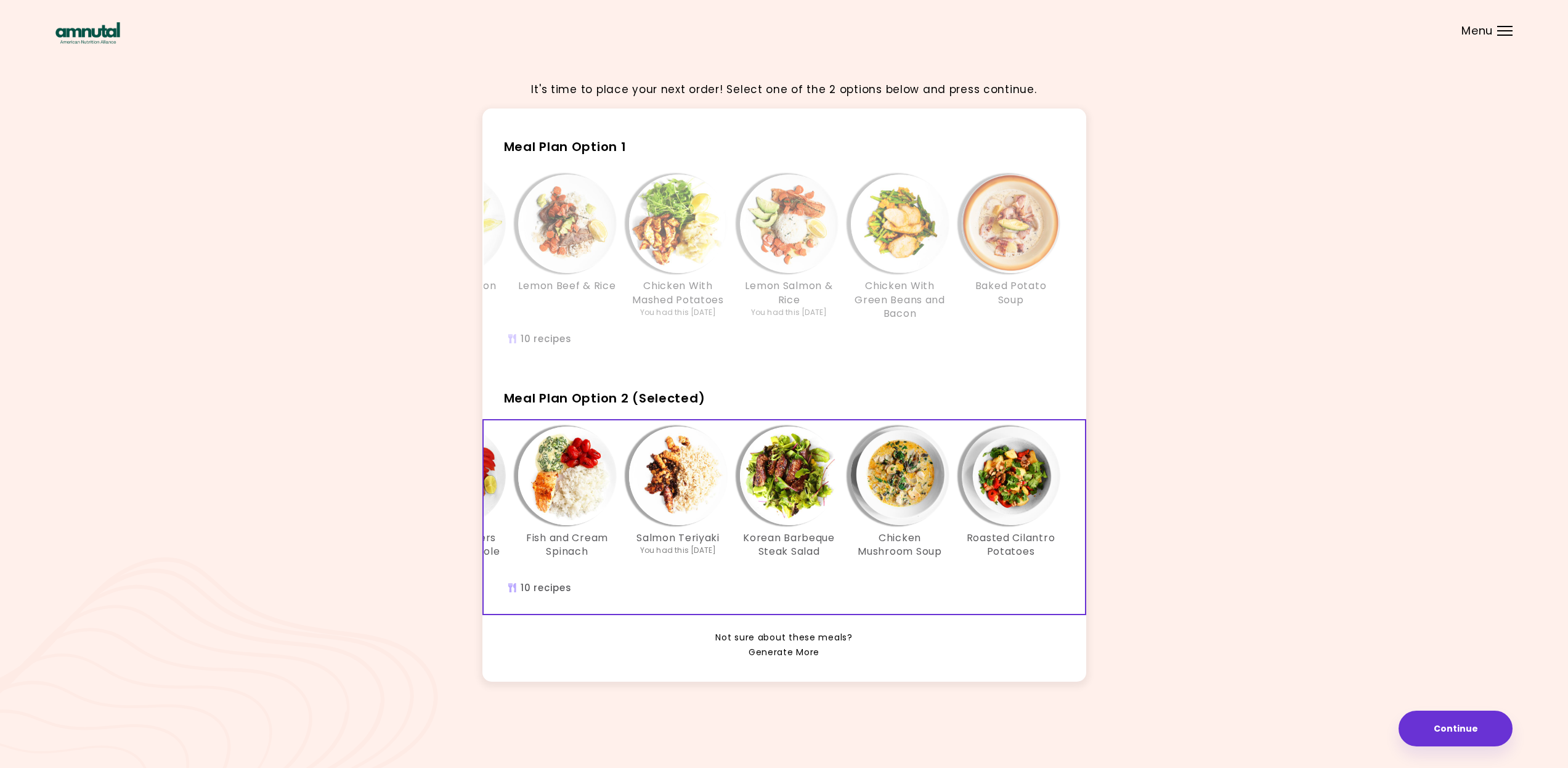
click at [786, 661] on link "Generate More" at bounding box center [784, 652] width 71 height 15
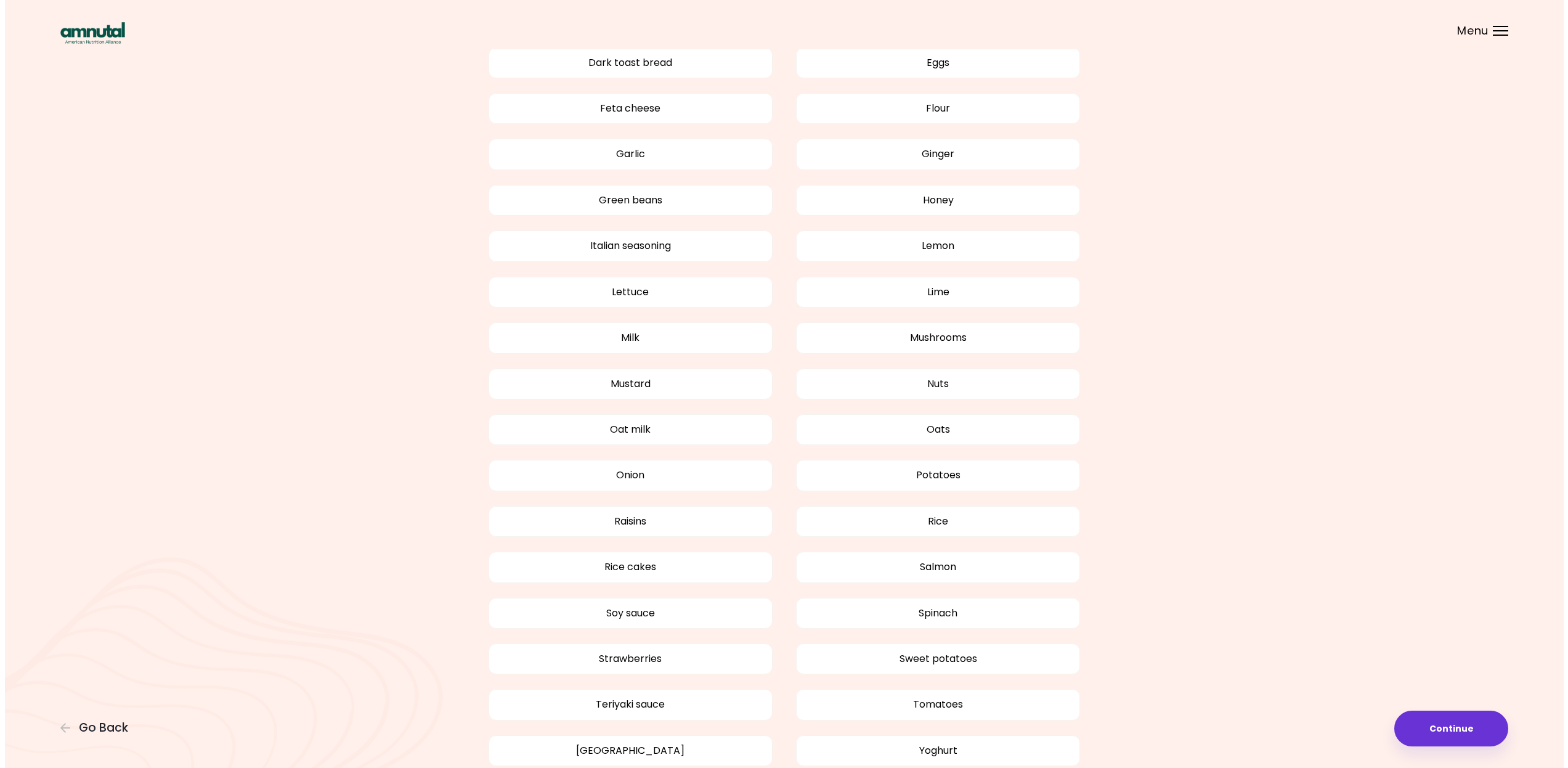
scroll to position [1370, 0]
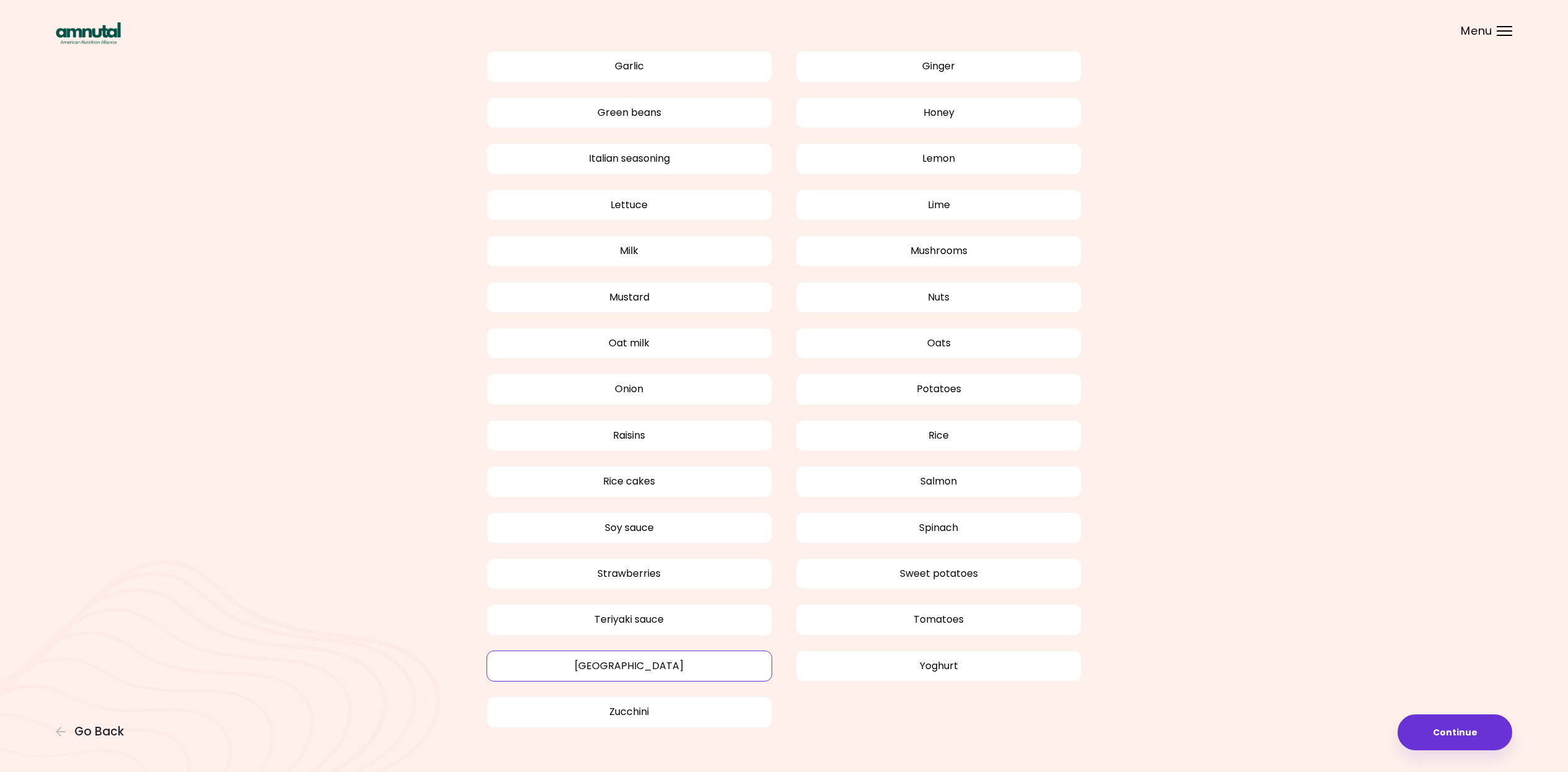
click at [638, 662] on button "[GEOGRAPHIC_DATA]" at bounding box center [629, 666] width 285 height 31
click at [1435, 728] on button "Continue" at bounding box center [1455, 733] width 115 height 36
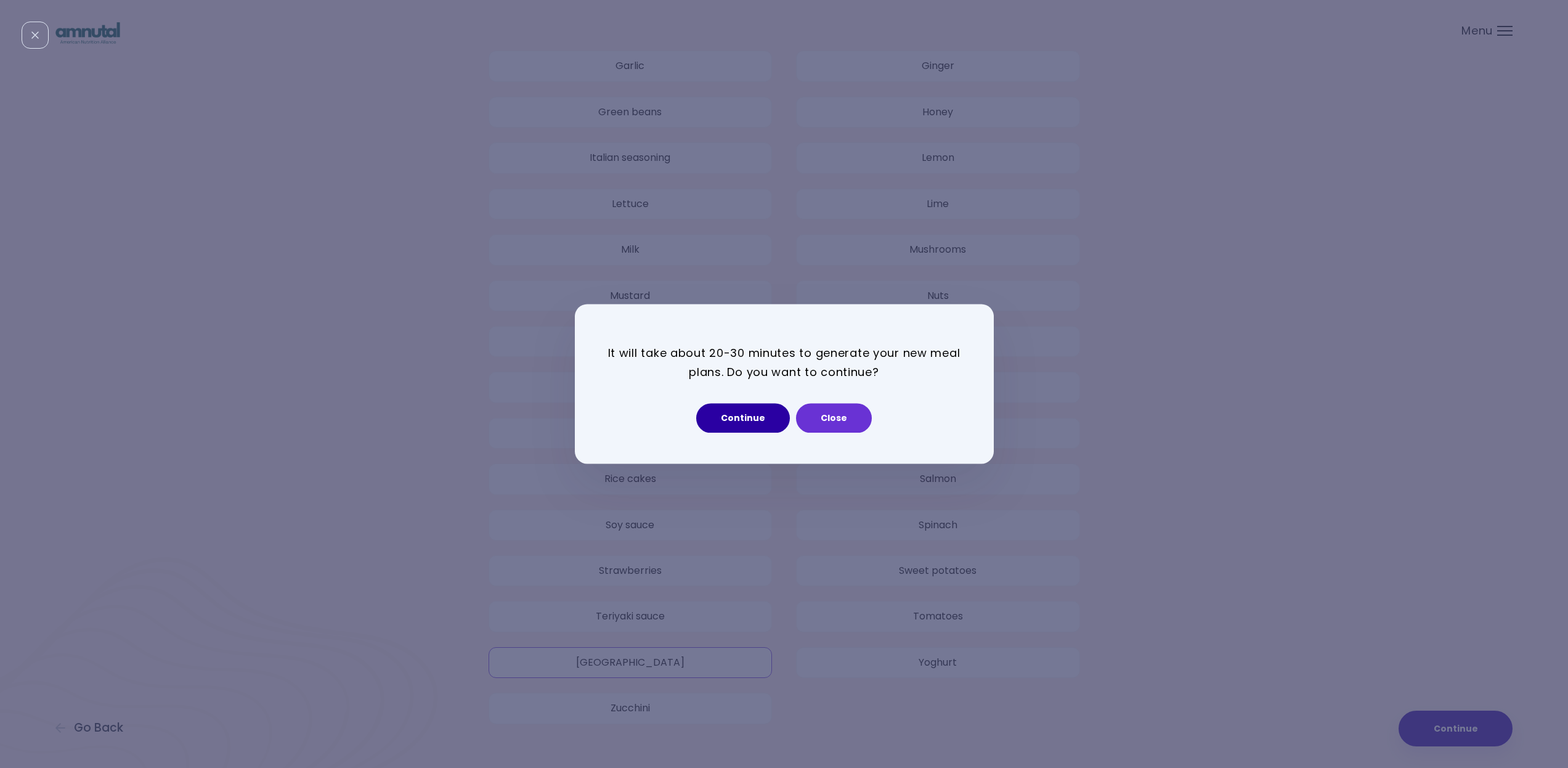
click at [755, 420] on button "Continue" at bounding box center [743, 418] width 94 height 30
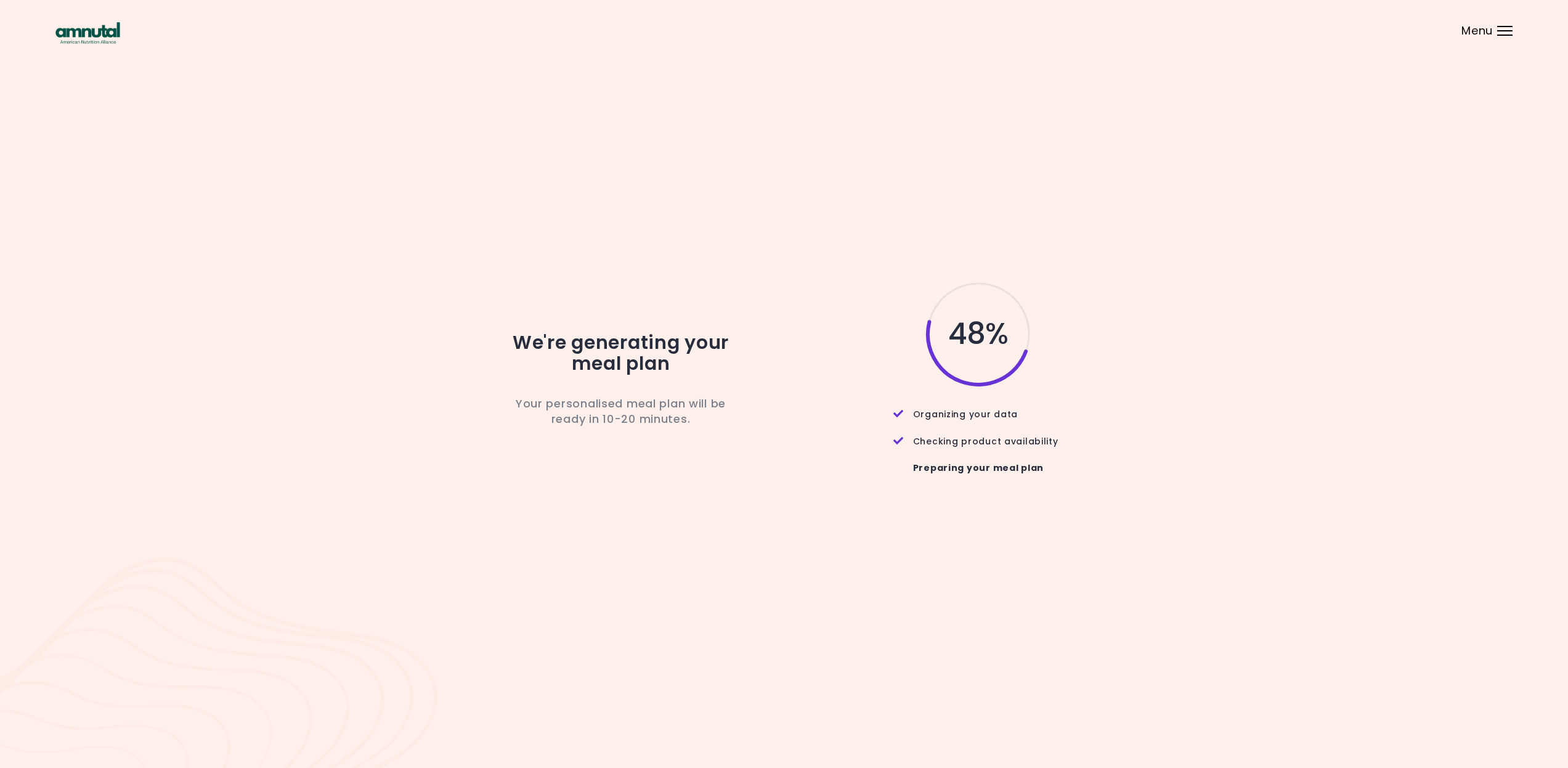
drag, startPoint x: 1307, startPoint y: 339, endPoint x: 1309, endPoint y: 332, distance: 7.3
click at [1308, 339] on div "We're generating your meal plan Your personalised meal plan will be ready in 10…" at bounding box center [784, 384] width 1458 height 208
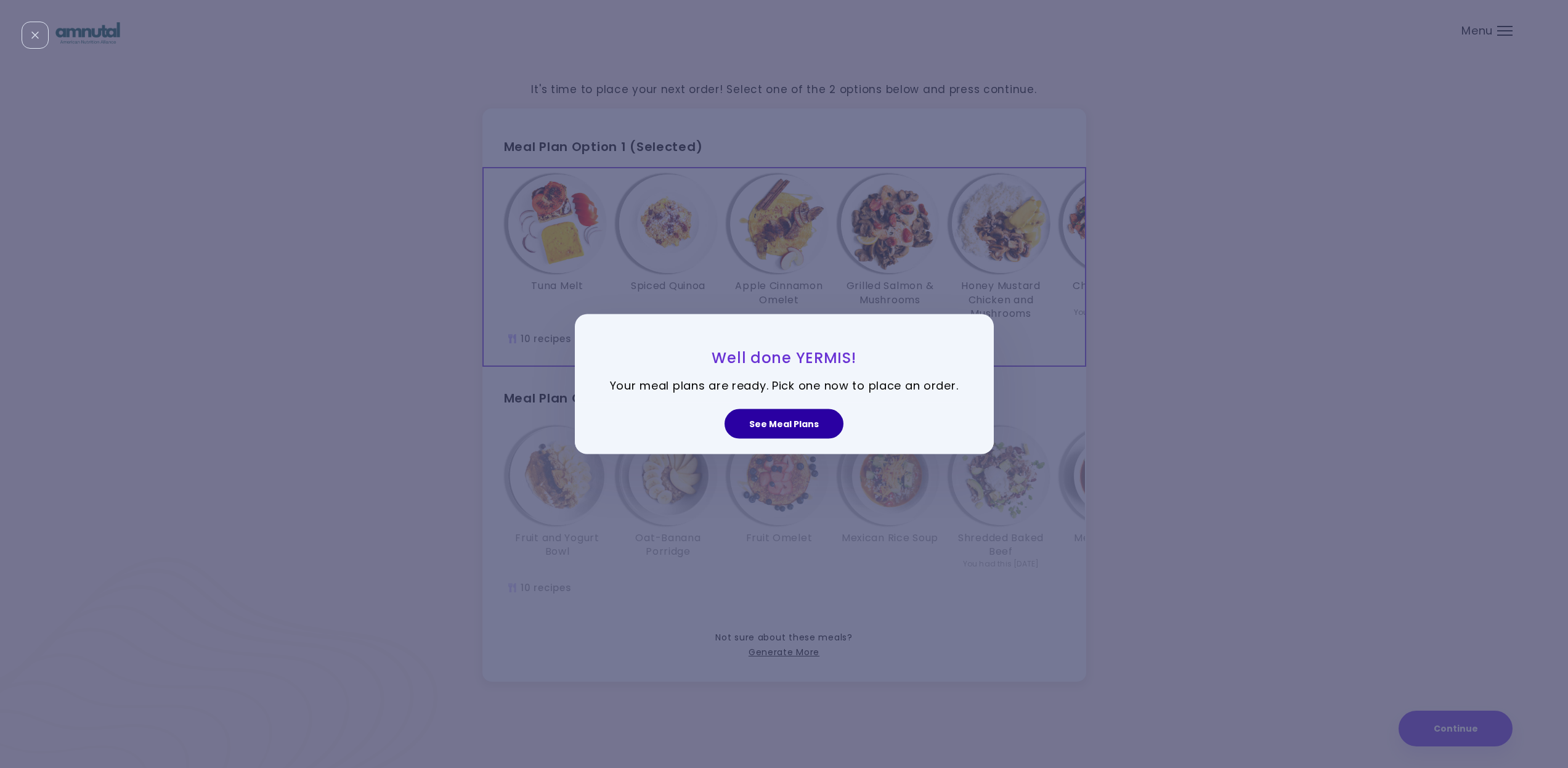
click at [782, 426] on button "See Meal Plans" at bounding box center [784, 424] width 119 height 30
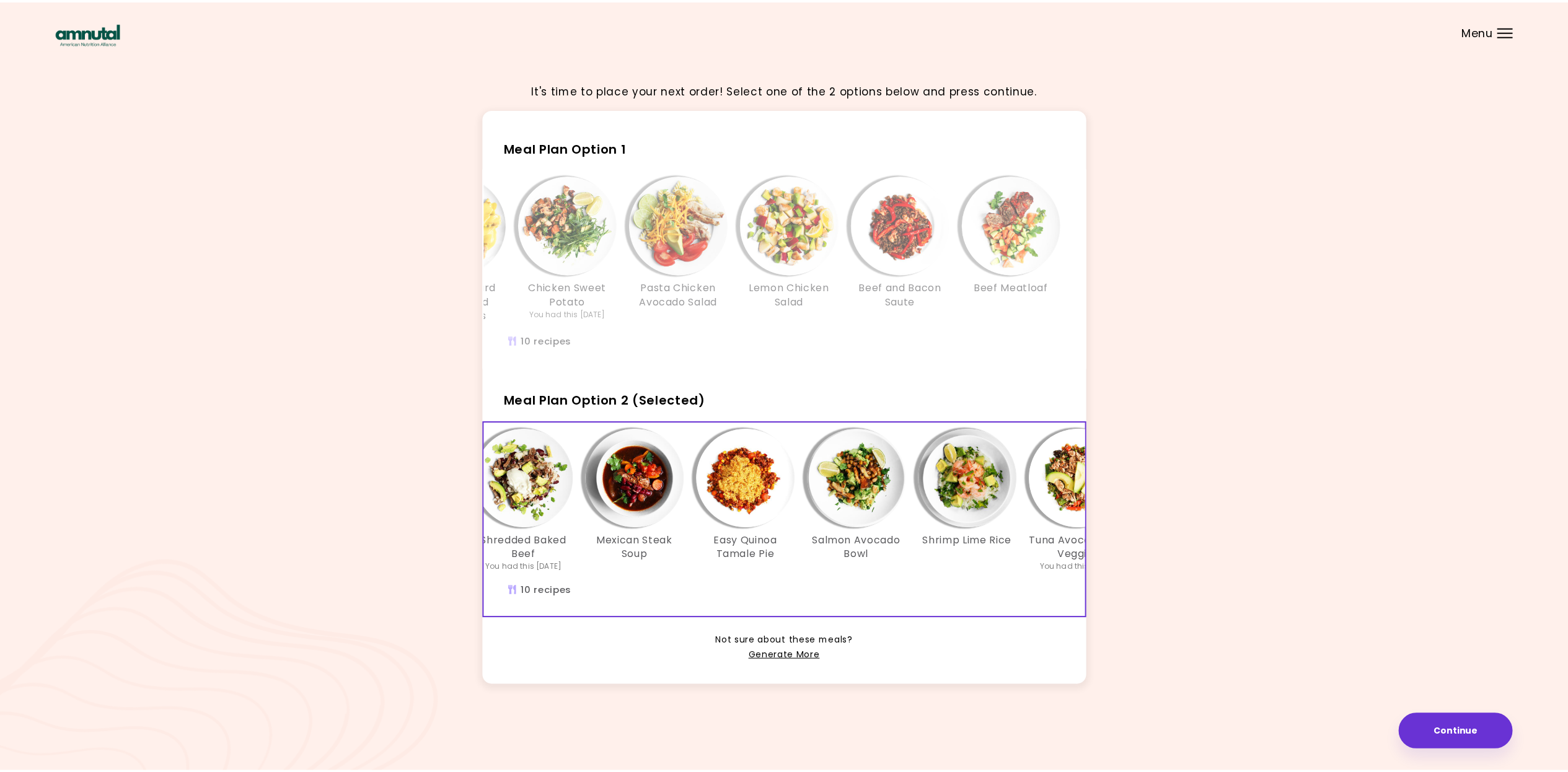
scroll to position [0, 548]
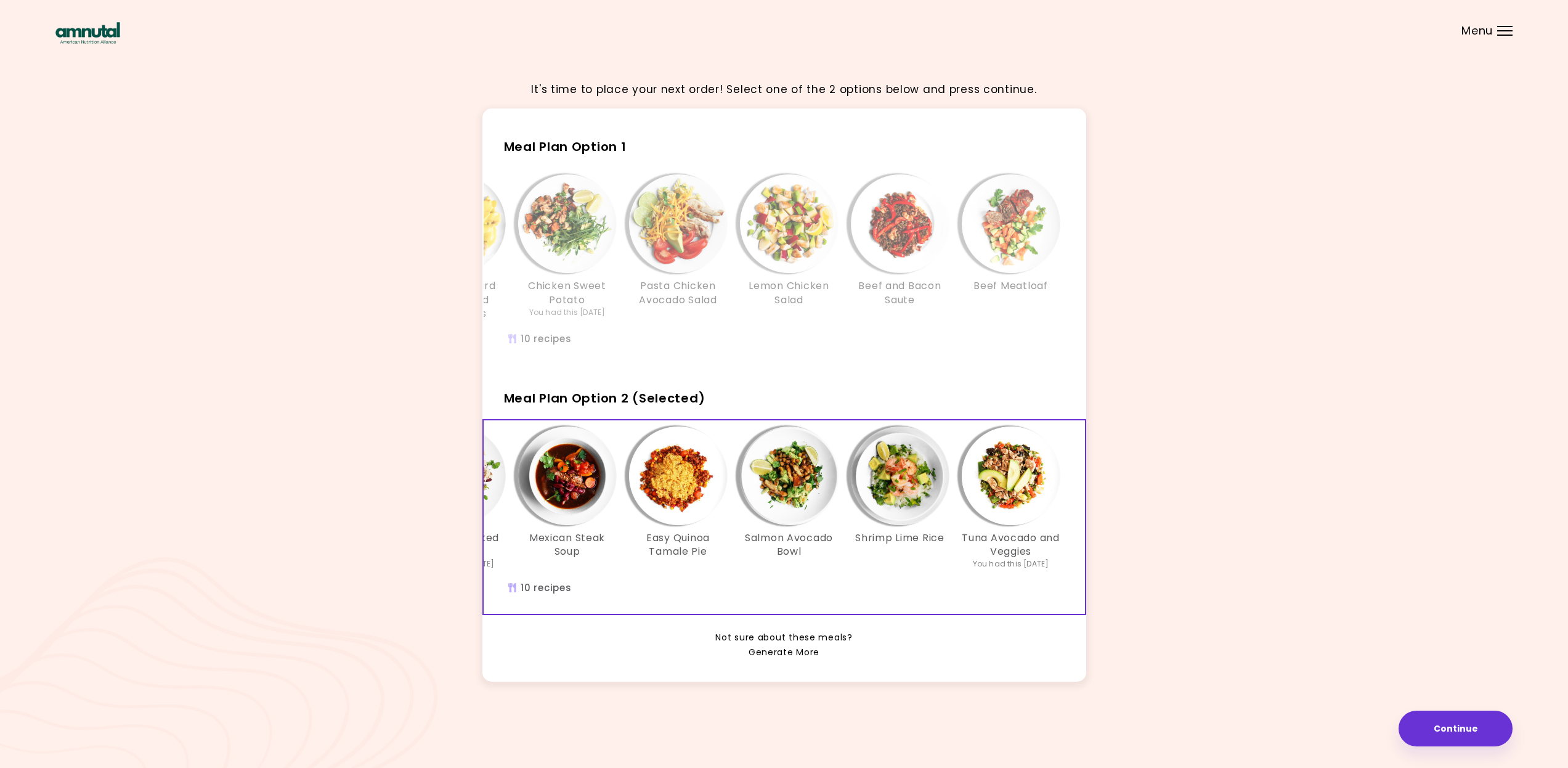
click at [777, 658] on link "Generate More" at bounding box center [784, 652] width 71 height 15
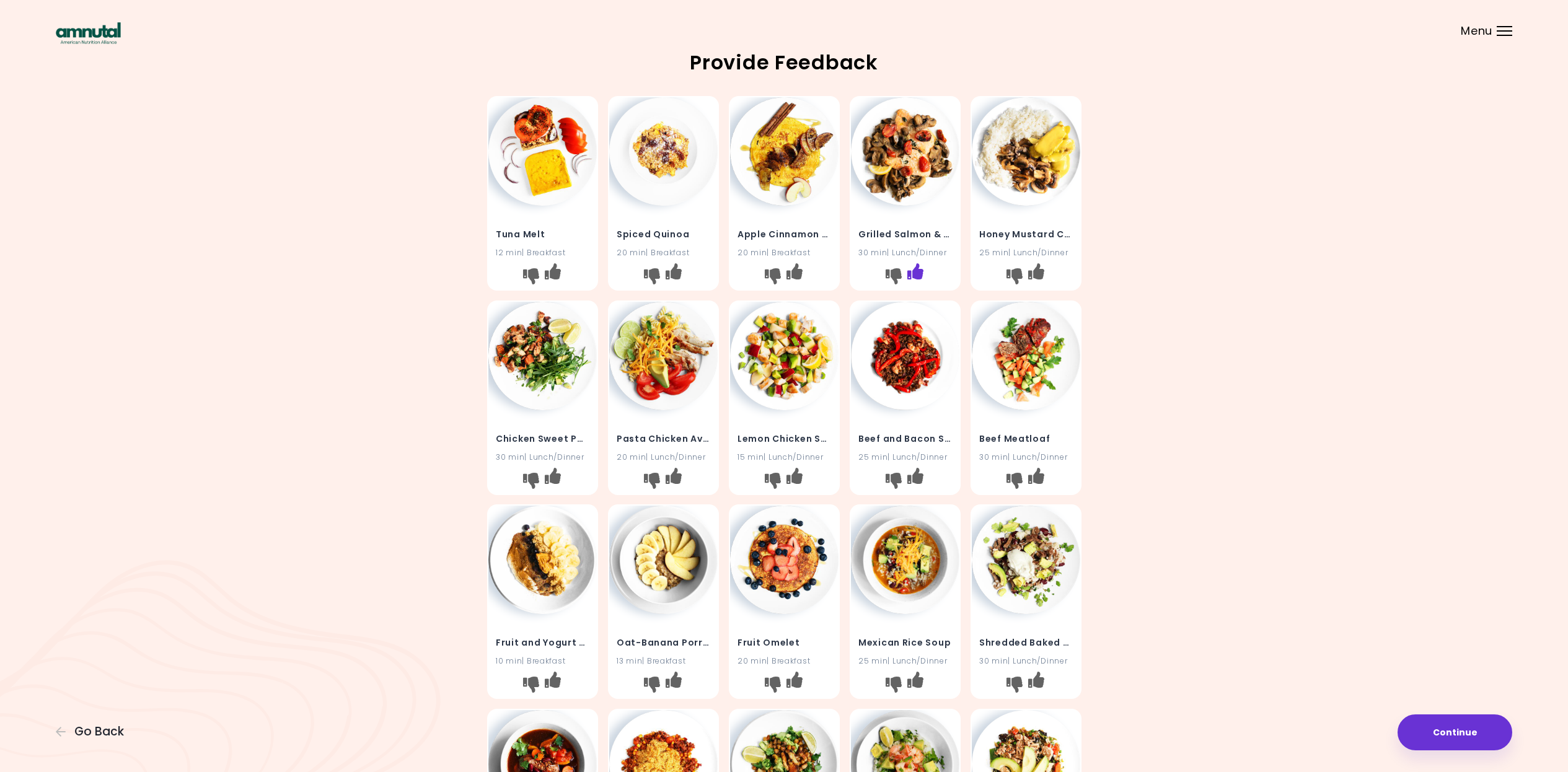
click at [912, 268] on icon "I like this recipe" at bounding box center [915, 271] width 16 height 16
click at [1036, 271] on icon "I like this recipe" at bounding box center [1035, 271] width 16 height 16
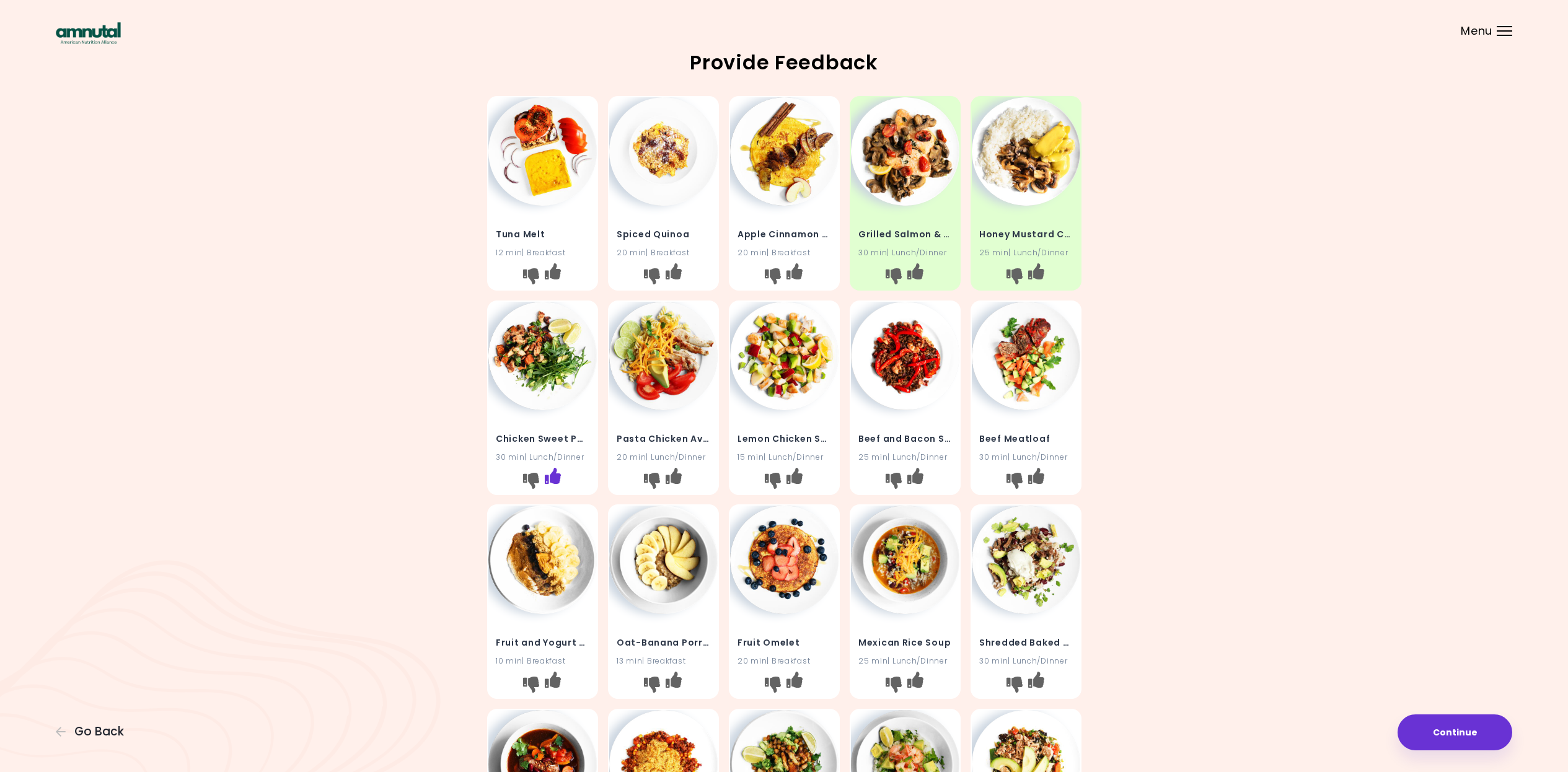
click at [555, 473] on icon "I like this recipe" at bounding box center [552, 475] width 16 height 16
drag, startPoint x: 676, startPoint y: 470, endPoint x: 691, endPoint y: 475, distance: 15.8
click at [676, 471] on icon "I like this recipe" at bounding box center [673, 475] width 16 height 16
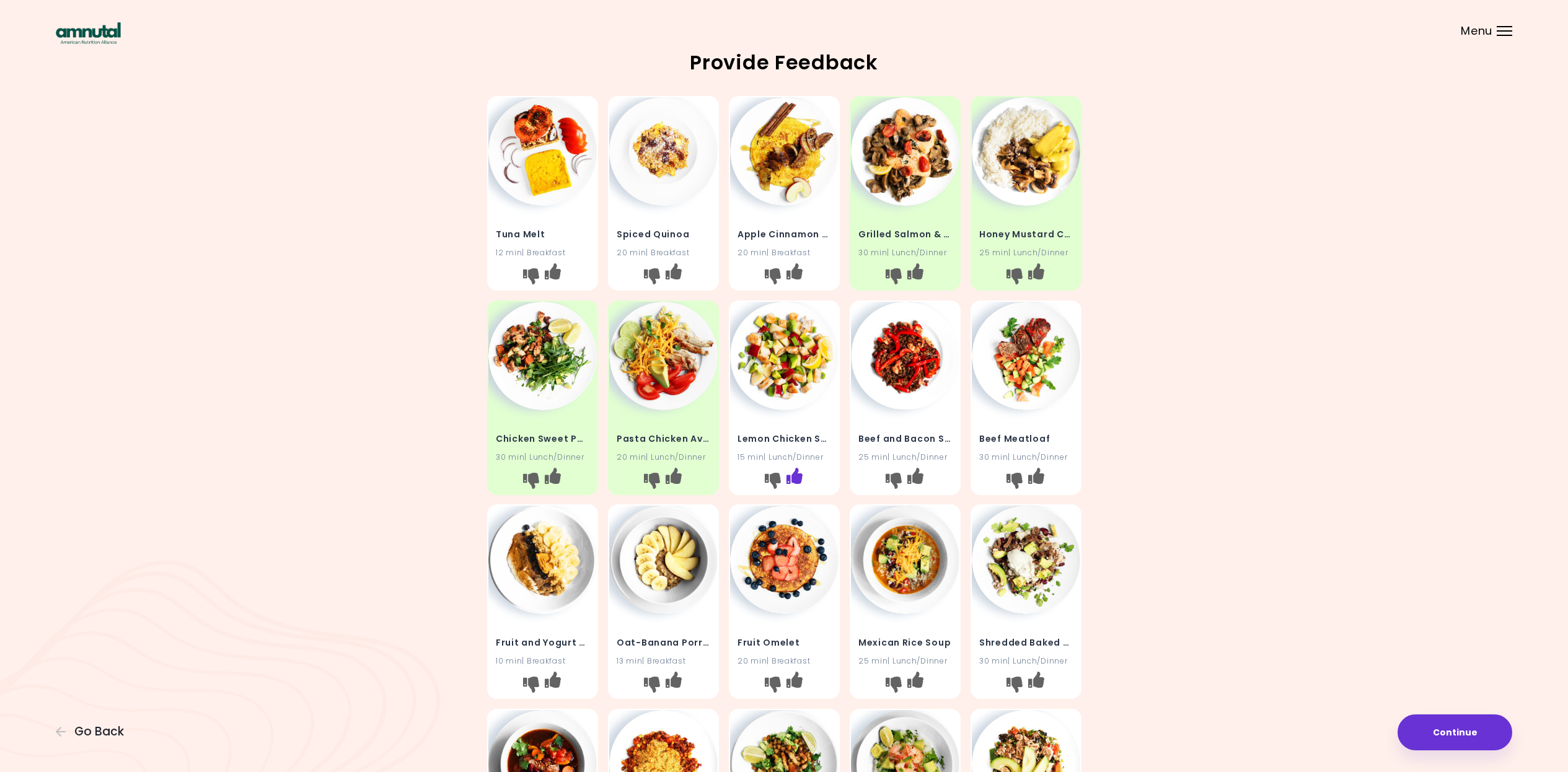
click at [798, 472] on icon "I like this recipe" at bounding box center [794, 475] width 16 height 16
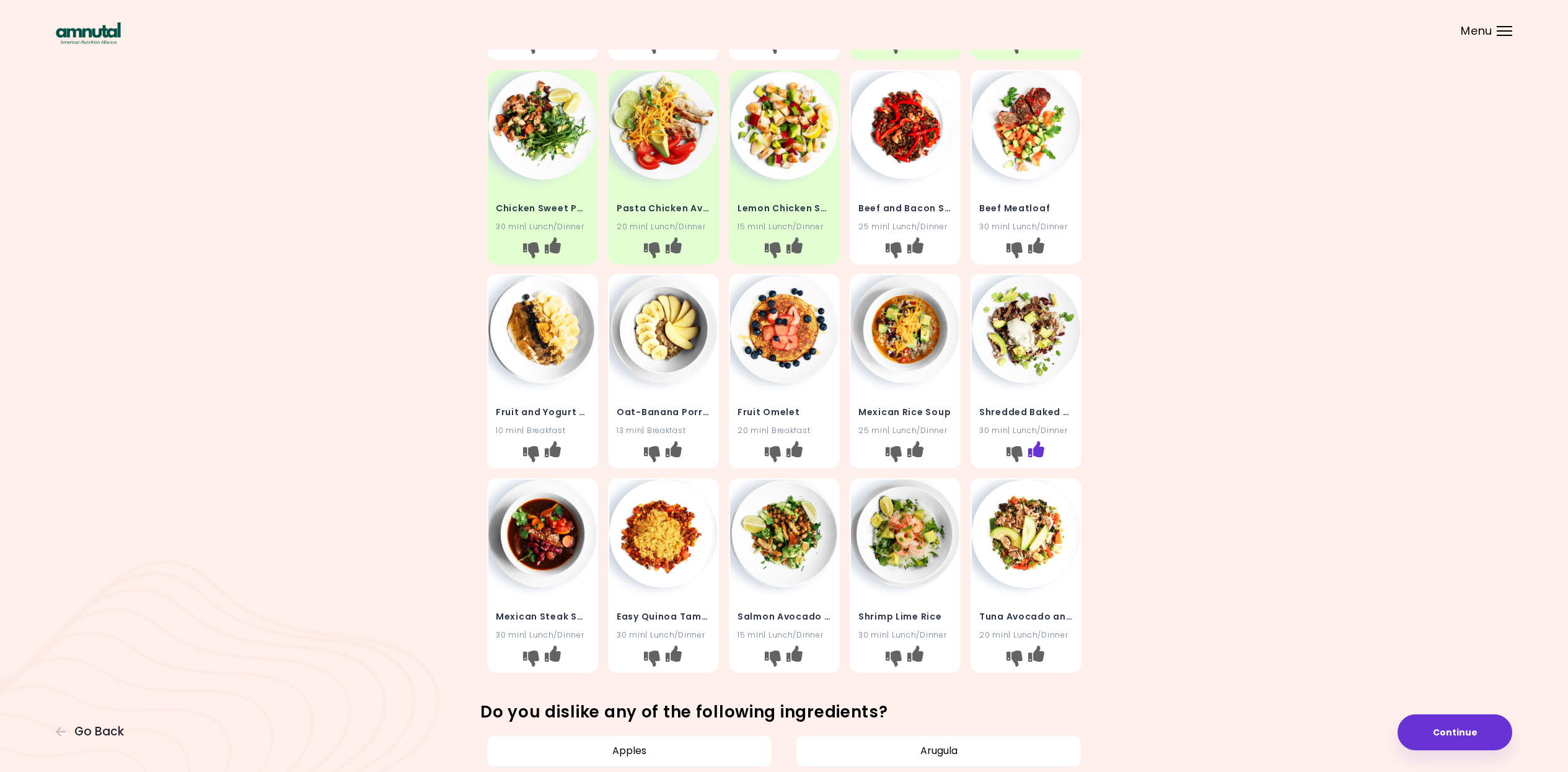
click at [1034, 449] on icon "I like this recipe" at bounding box center [1035, 449] width 16 height 16
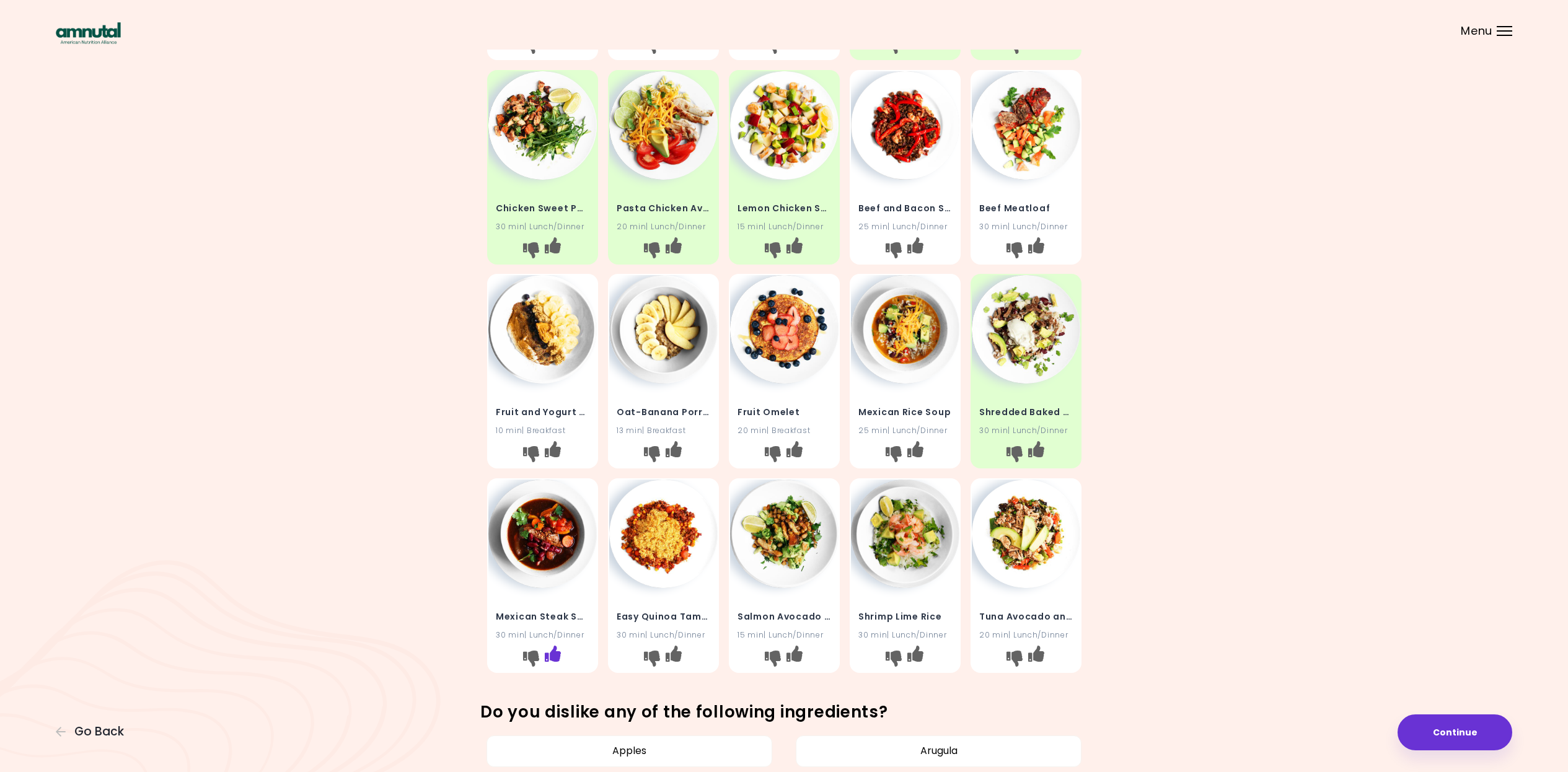
click at [551, 650] on icon "I like this recipe" at bounding box center [552, 653] width 16 height 16
click at [915, 651] on icon "I like this recipe" at bounding box center [915, 653] width 16 height 16
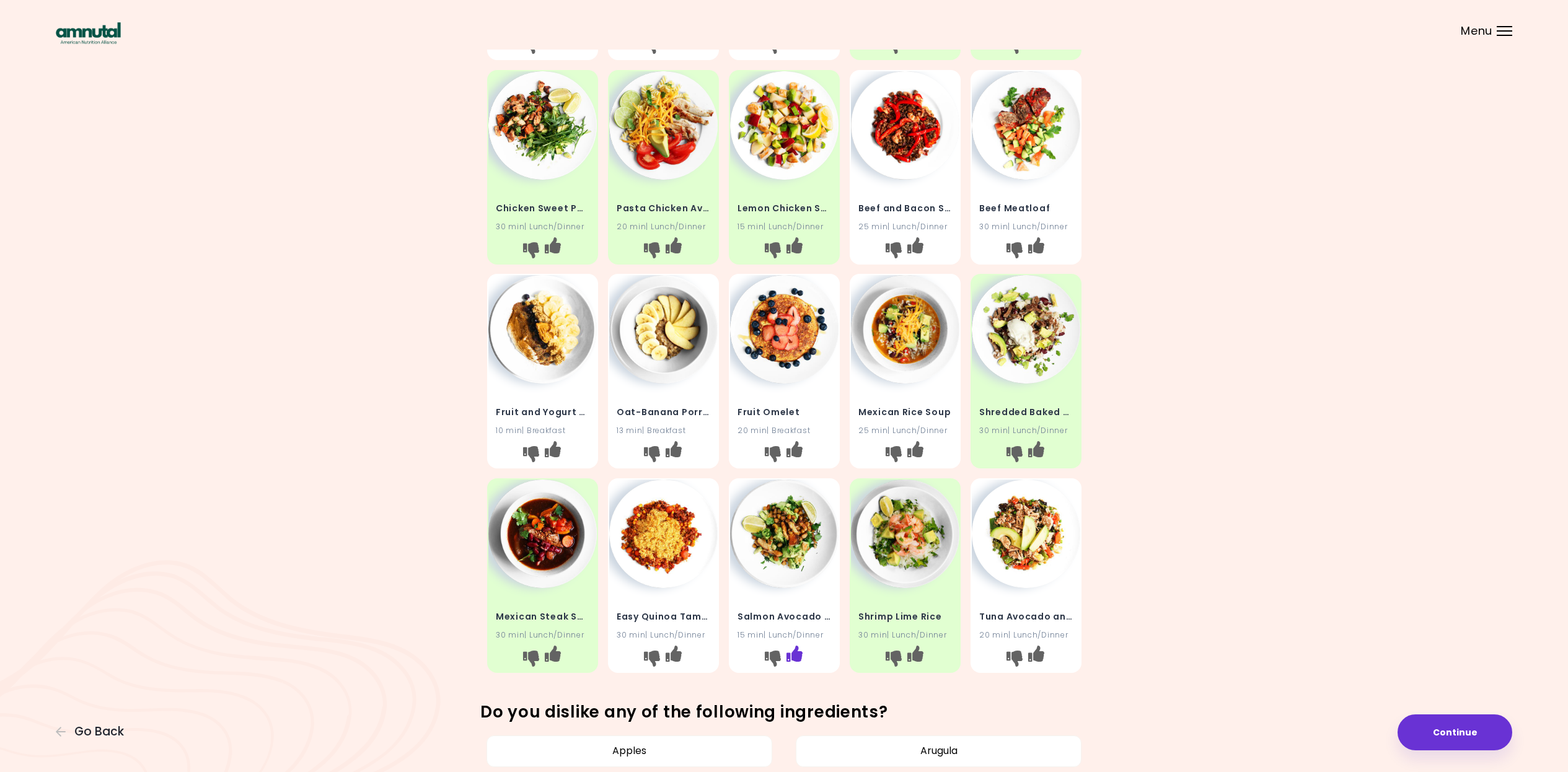
click at [795, 652] on icon "I like this recipe" at bounding box center [794, 653] width 16 height 16
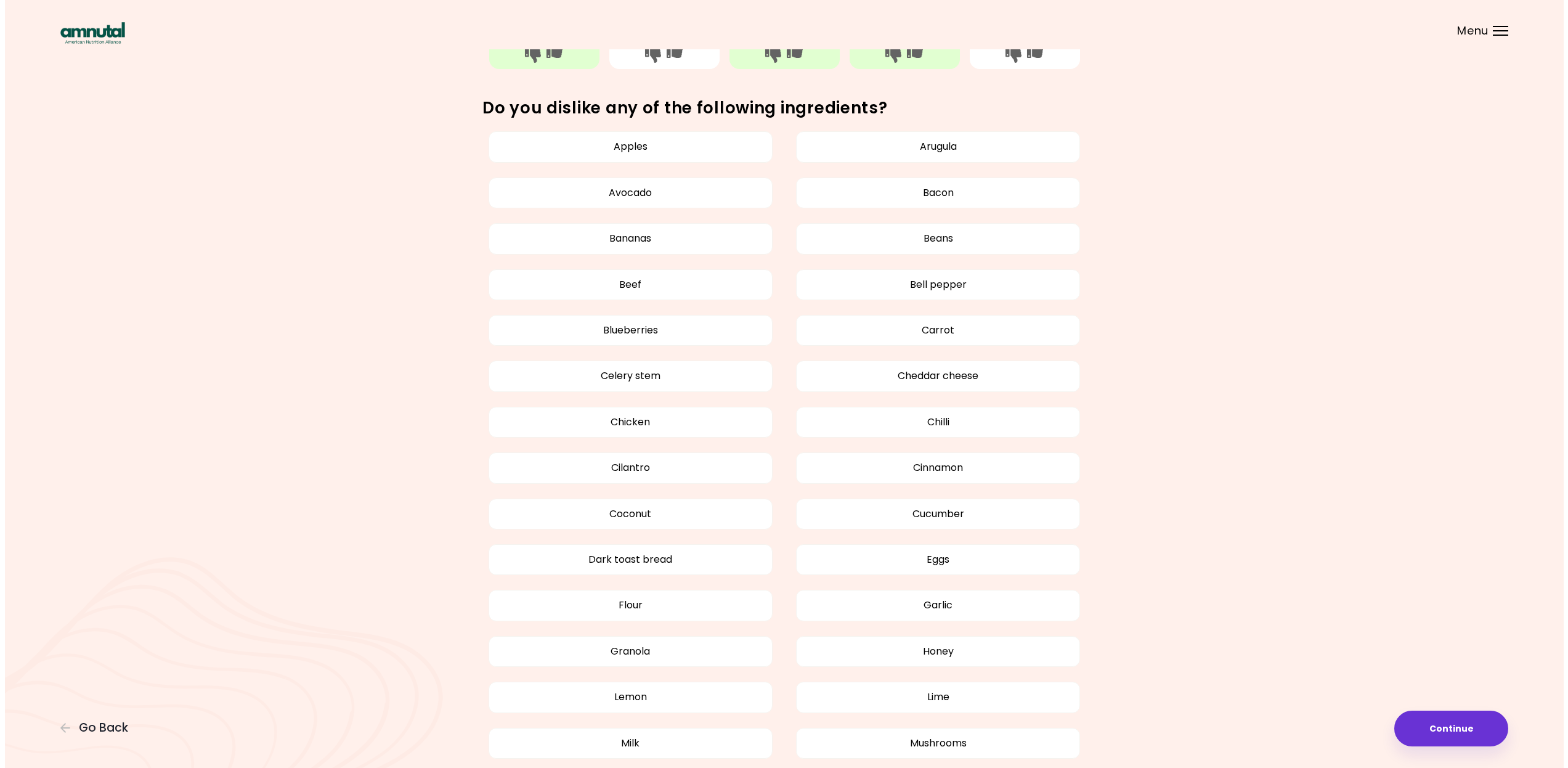
scroll to position [1299, 0]
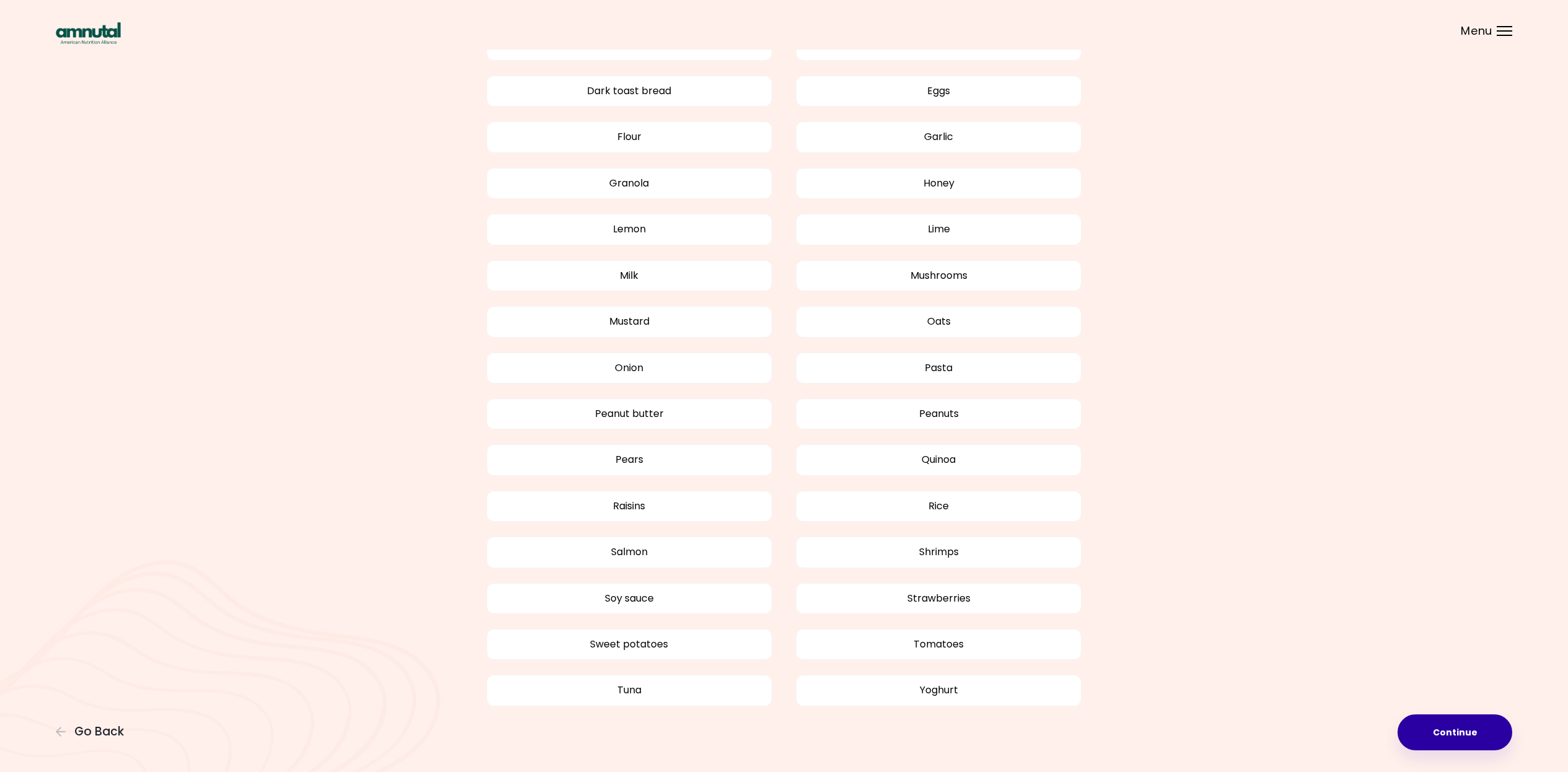
click at [1450, 729] on button "Continue" at bounding box center [1455, 733] width 115 height 36
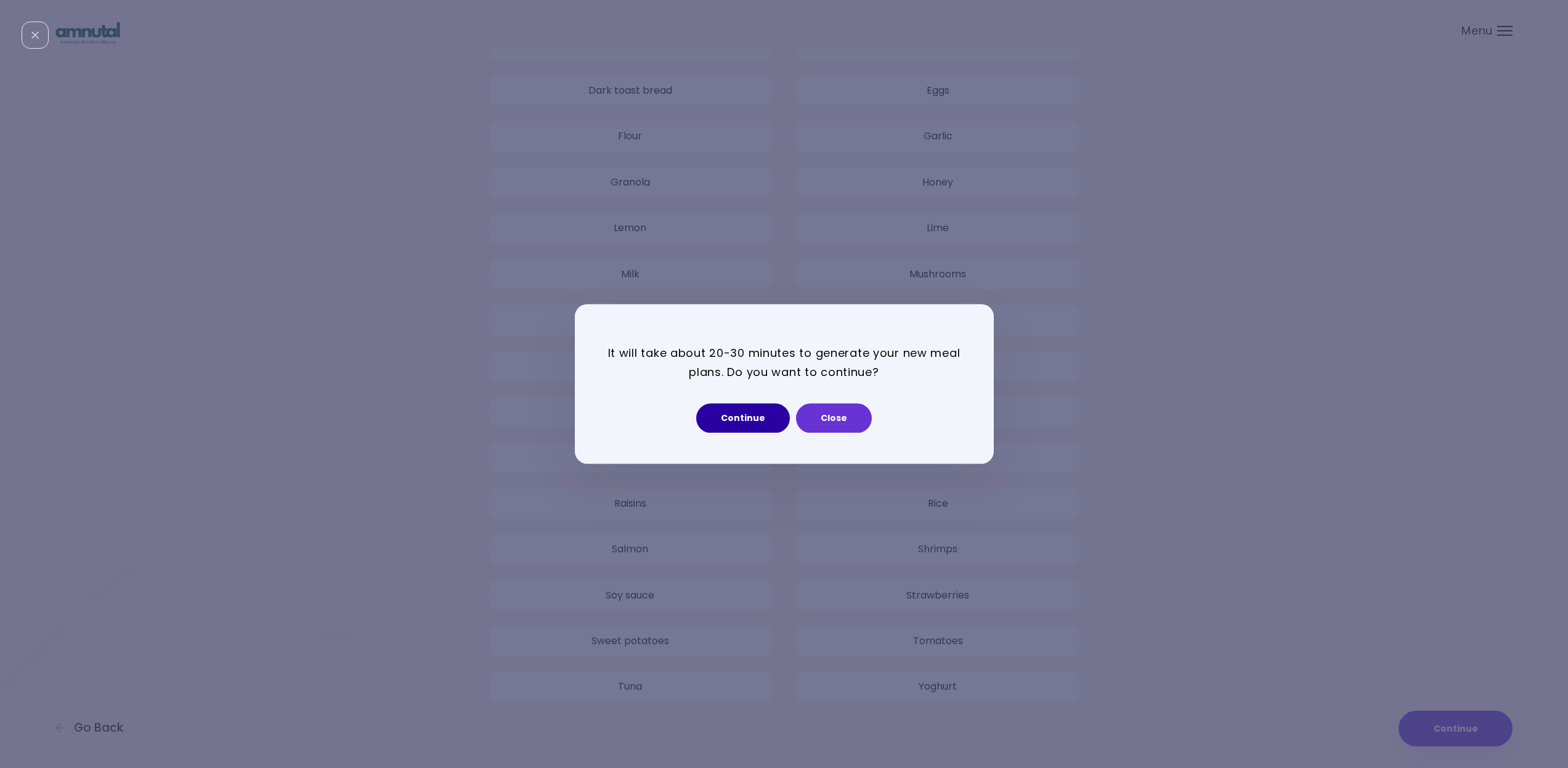
click at [751, 425] on button "Continue" at bounding box center [743, 418] width 94 height 30
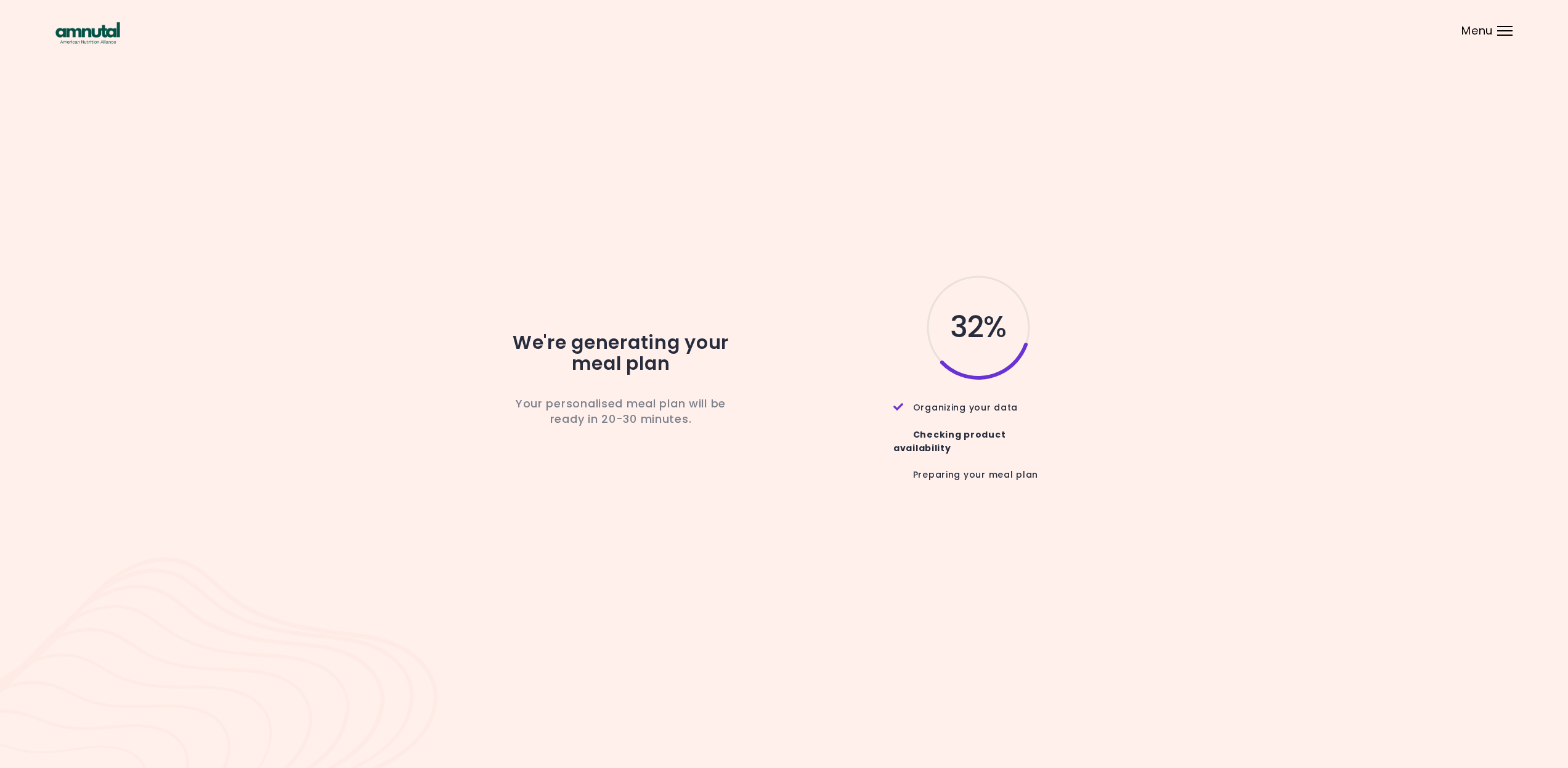
click at [751, 425] on div "We're generating your meal plan Your personalised meal plan will be ready in 20…" at bounding box center [621, 384] width 308 height 104
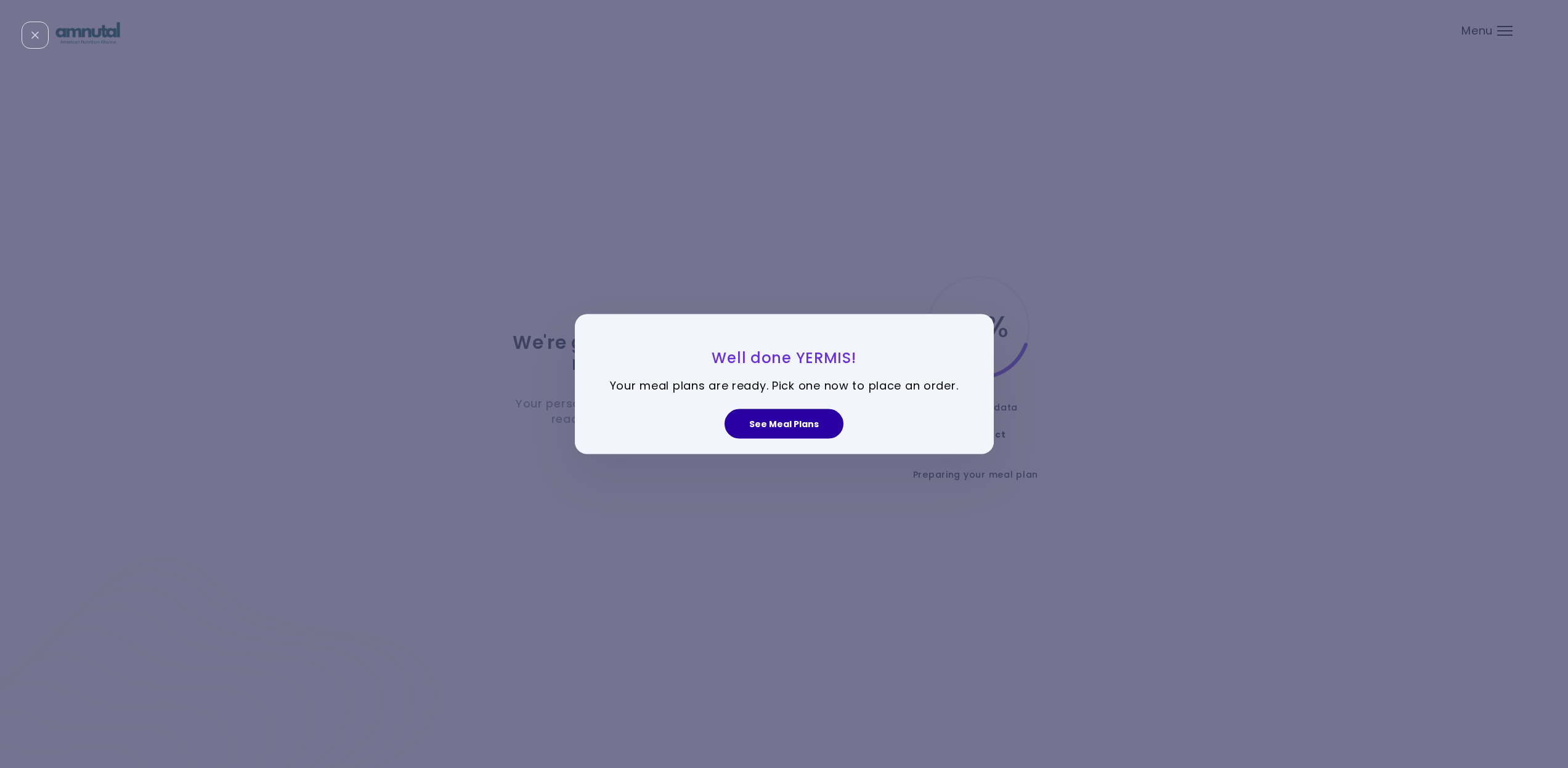
click at [810, 427] on button "See Meal Plans" at bounding box center [784, 424] width 119 height 30
